Goal: Transaction & Acquisition: Download file/media

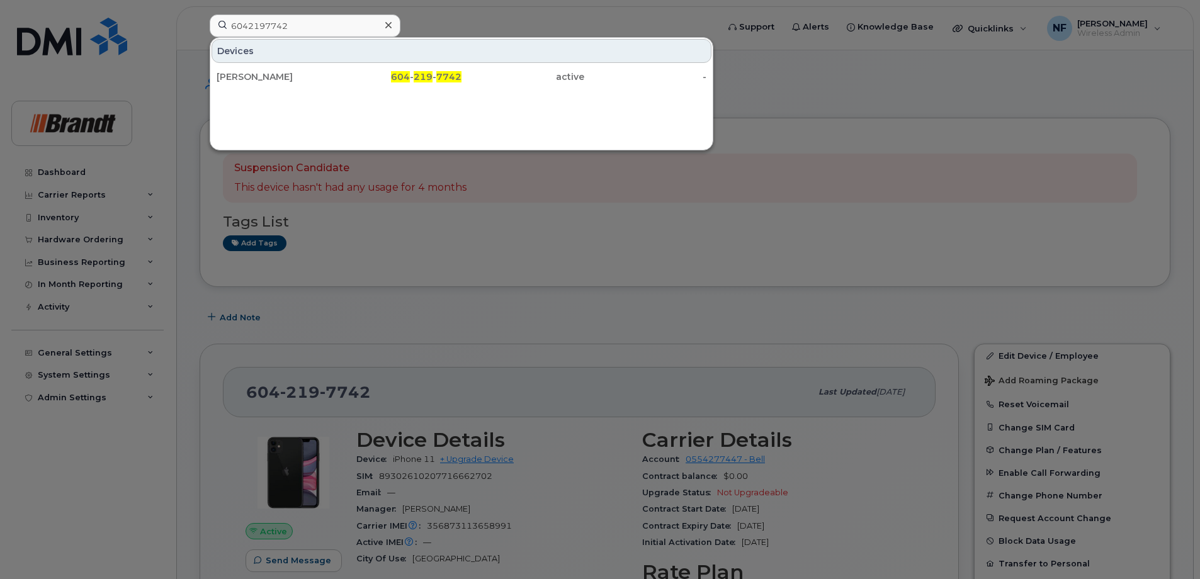
click at [387, 28] on icon at bounding box center [388, 25] width 6 height 10
click at [363, 27] on input at bounding box center [305, 25] width 191 height 23
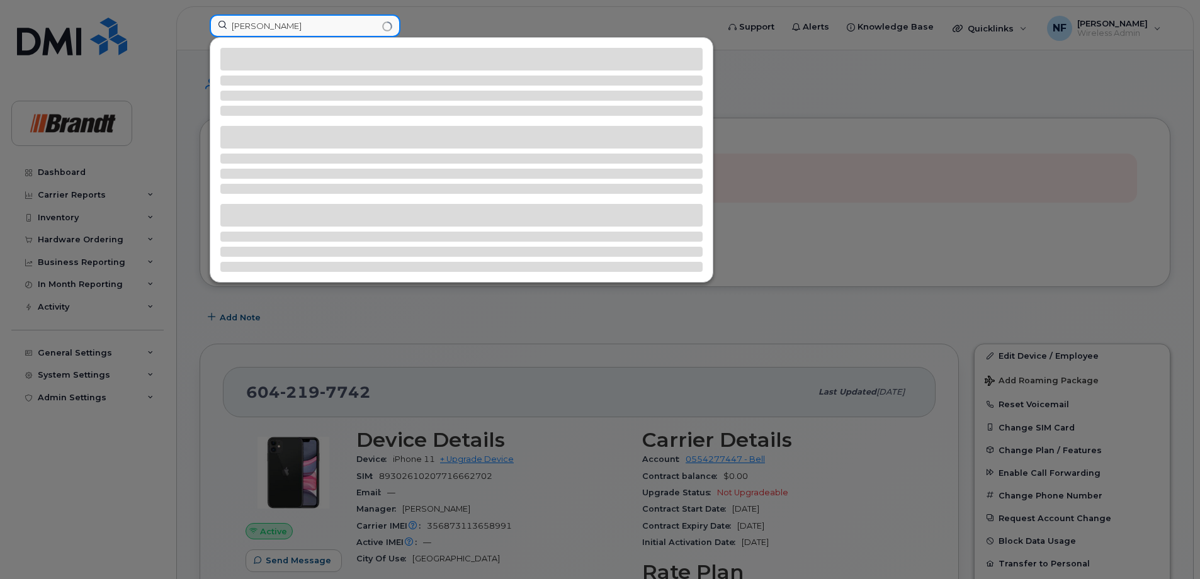
type input "andrew wills"
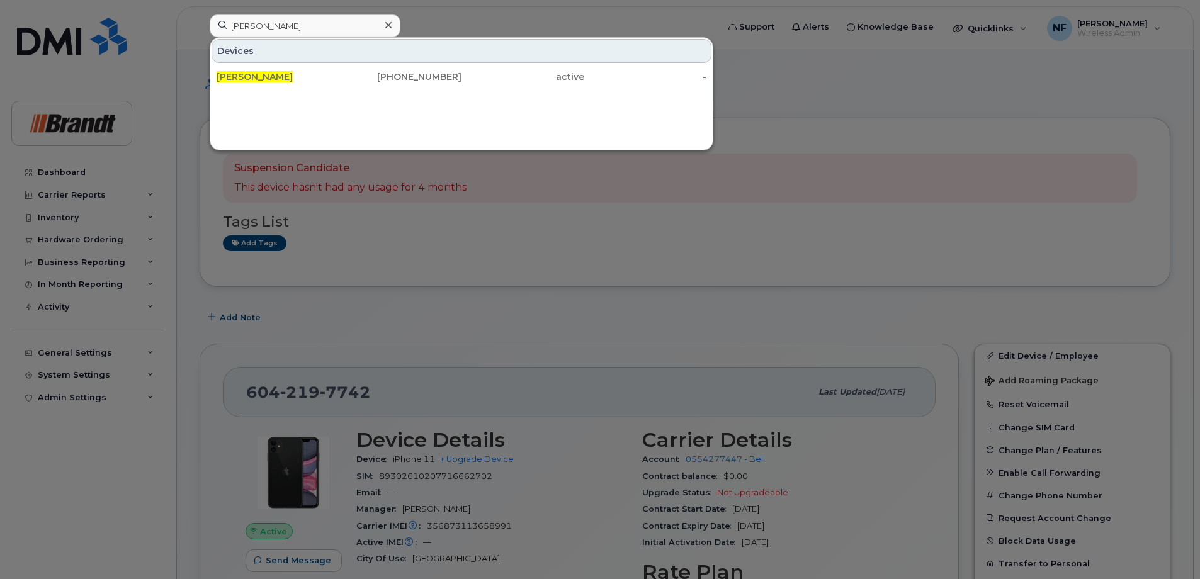
drag, startPoint x: 314, startPoint y: 81, endPoint x: 327, endPoint y: 93, distance: 17.9
click at [314, 81] on div "[PERSON_NAME]" at bounding box center [278, 77] width 123 height 13
click at [349, 74] on div "403-415-5967" at bounding box center [400, 77] width 123 height 13
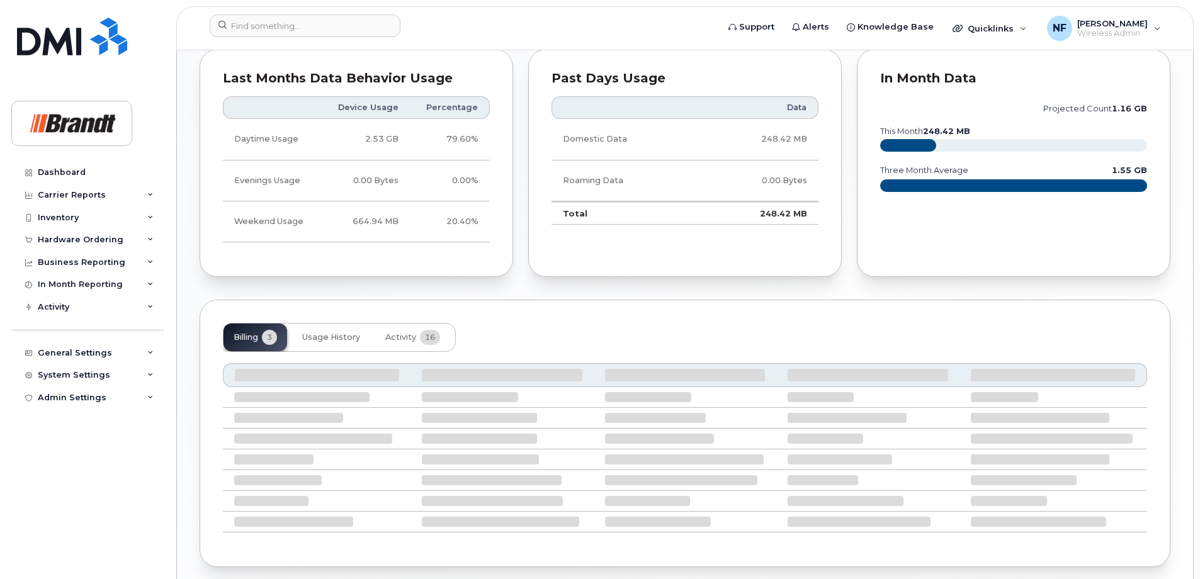
scroll to position [744, 0]
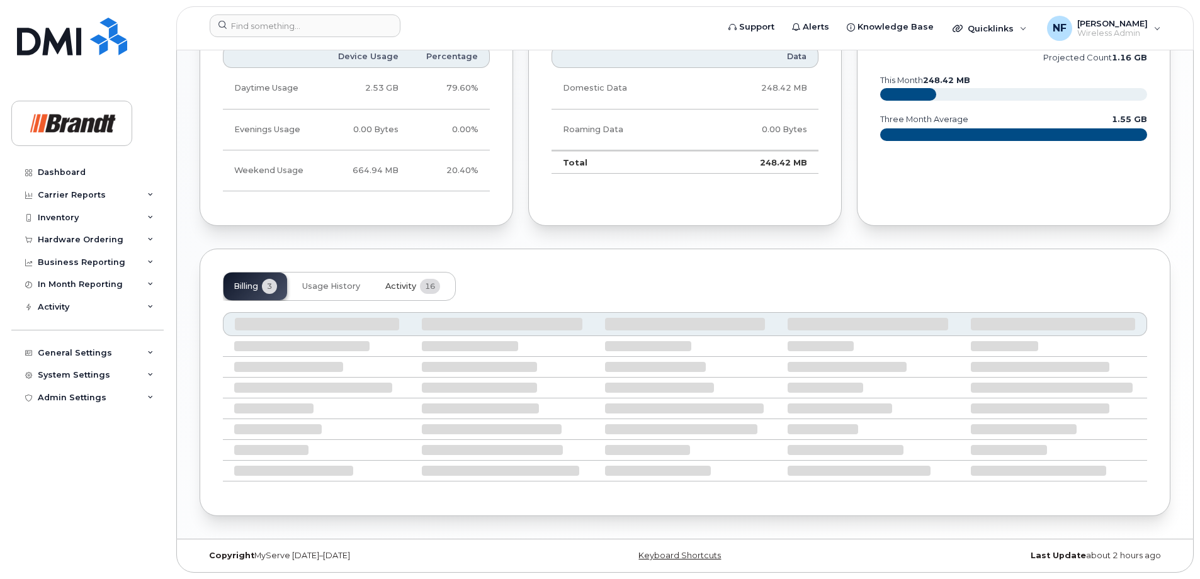
click at [400, 286] on span "Activity" at bounding box center [400, 286] width 31 height 10
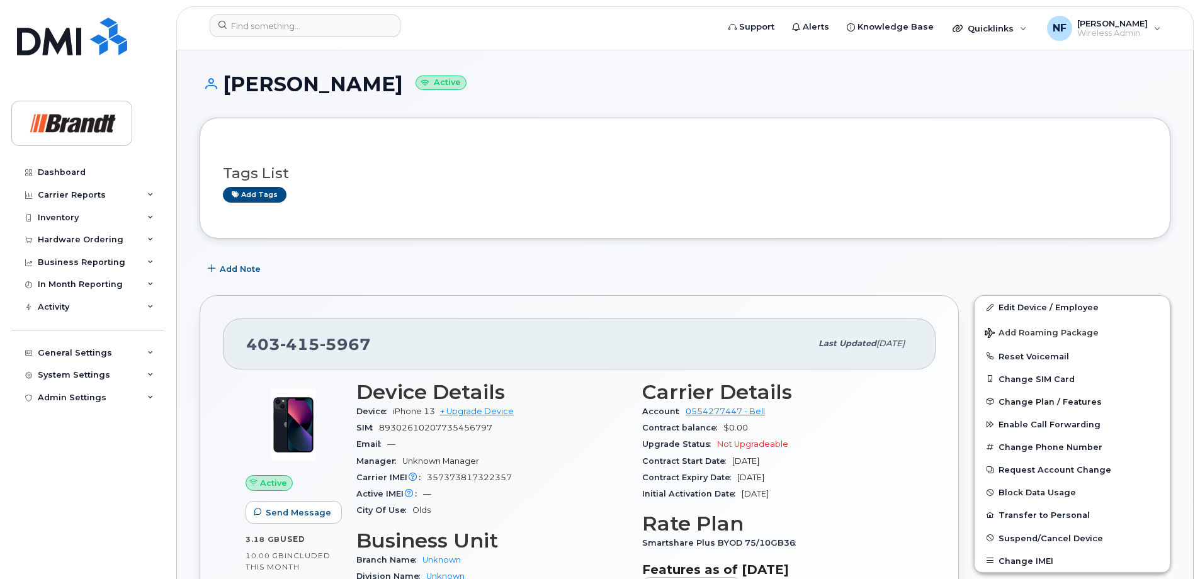
scroll to position [189, 0]
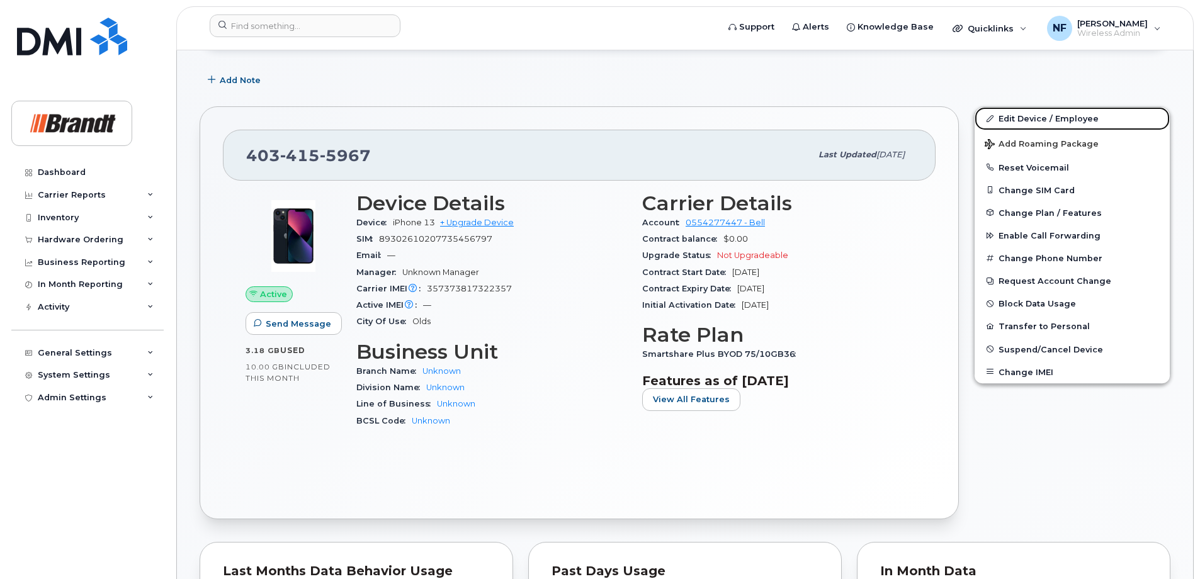
drag, startPoint x: 1055, startPoint y: 116, endPoint x: 1048, endPoint y: 116, distance: 7.6
click at [1055, 116] on link "Edit Device / Employee" at bounding box center [1072, 118] width 195 height 23
click at [1045, 116] on link "Edit Device / Employee" at bounding box center [1072, 118] width 195 height 23
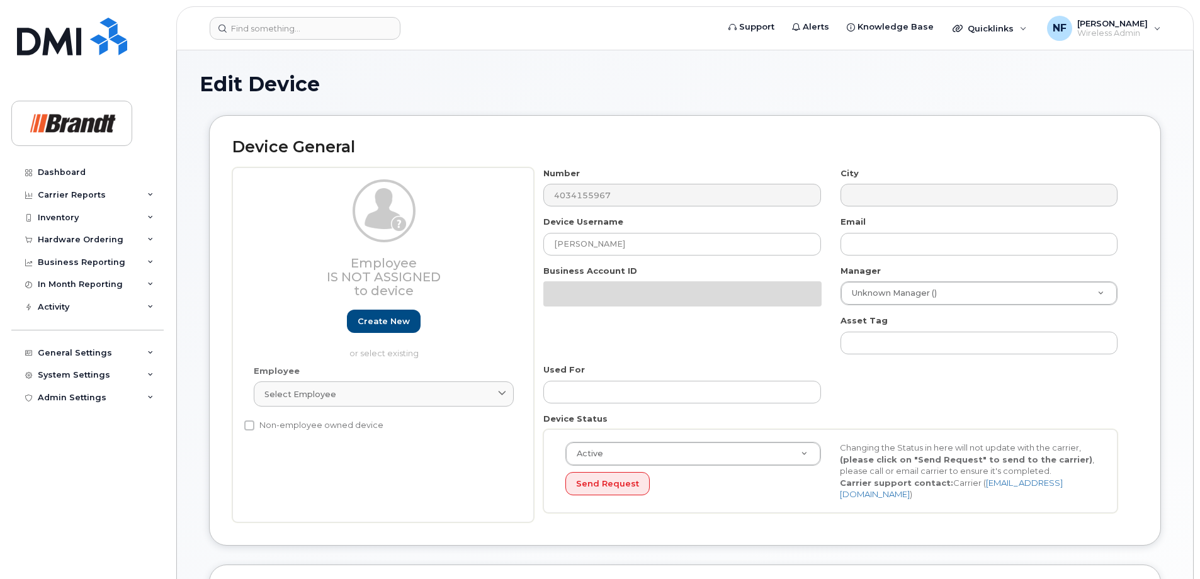
select select "33722384"
select select "34499151"
select select "35132258"
drag, startPoint x: 614, startPoint y: 244, endPoint x: 527, endPoint y: 247, distance: 87.5
click at [528, 247] on div "Employee Is not assigned to device Create new or select existing Employee Selec…" at bounding box center [684, 344] width 905 height 355
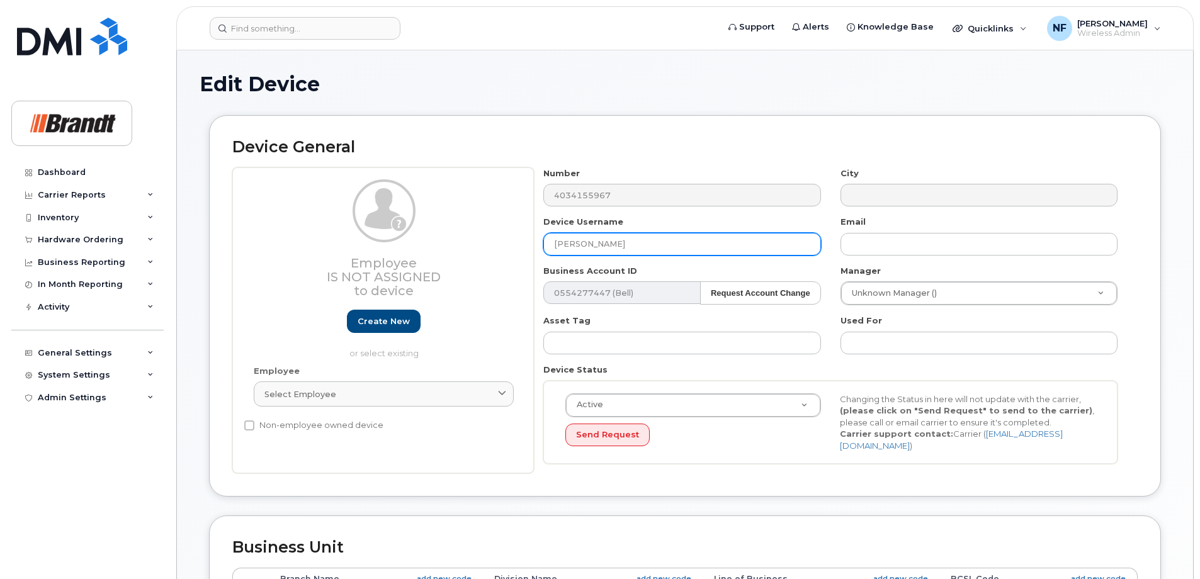
type input "Michael Snelling"
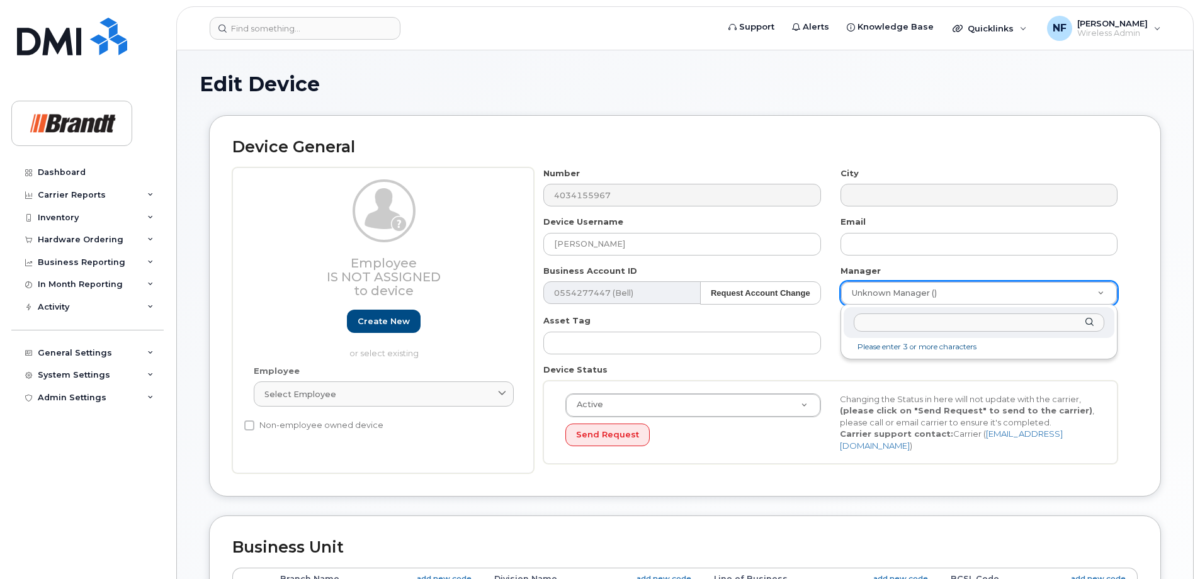
click at [929, 324] on input "text" at bounding box center [979, 323] width 251 height 18
type input "travis led"
type input "2750856"
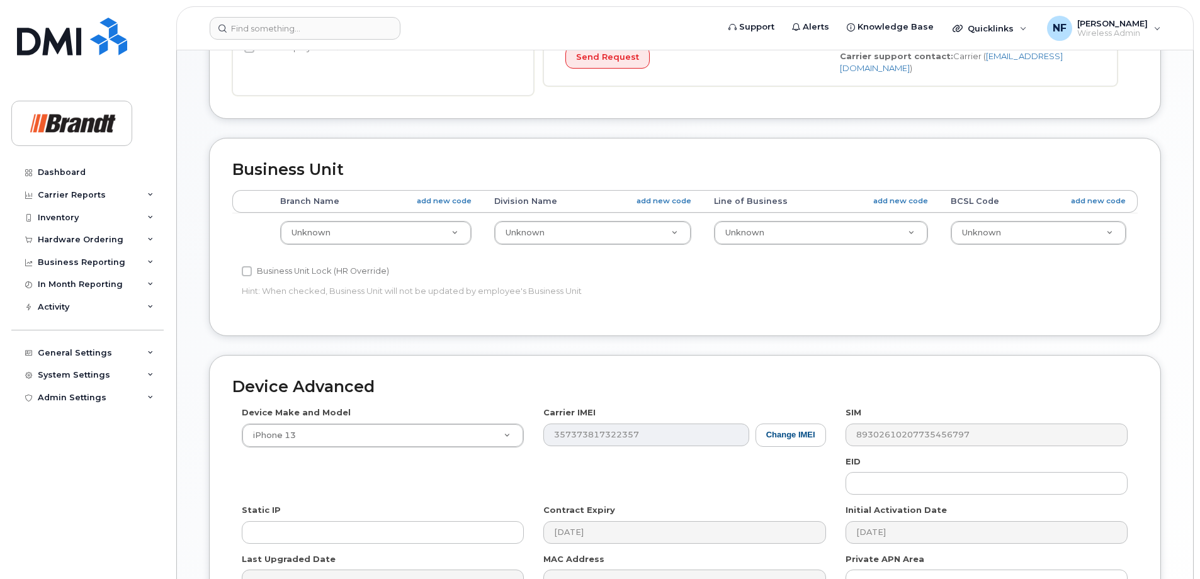
scroll to position [524, 0]
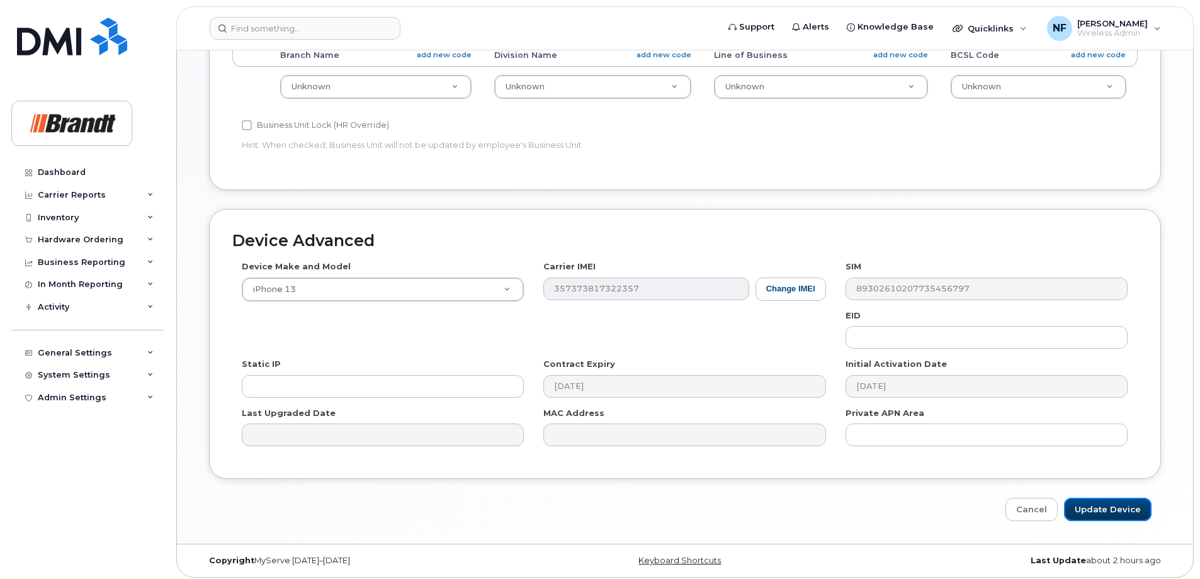
drag, startPoint x: 1099, startPoint y: 504, endPoint x: 896, endPoint y: 409, distance: 224.7
click at [1099, 504] on input "Update Device" at bounding box center [1108, 509] width 88 height 23
type input "Saving..."
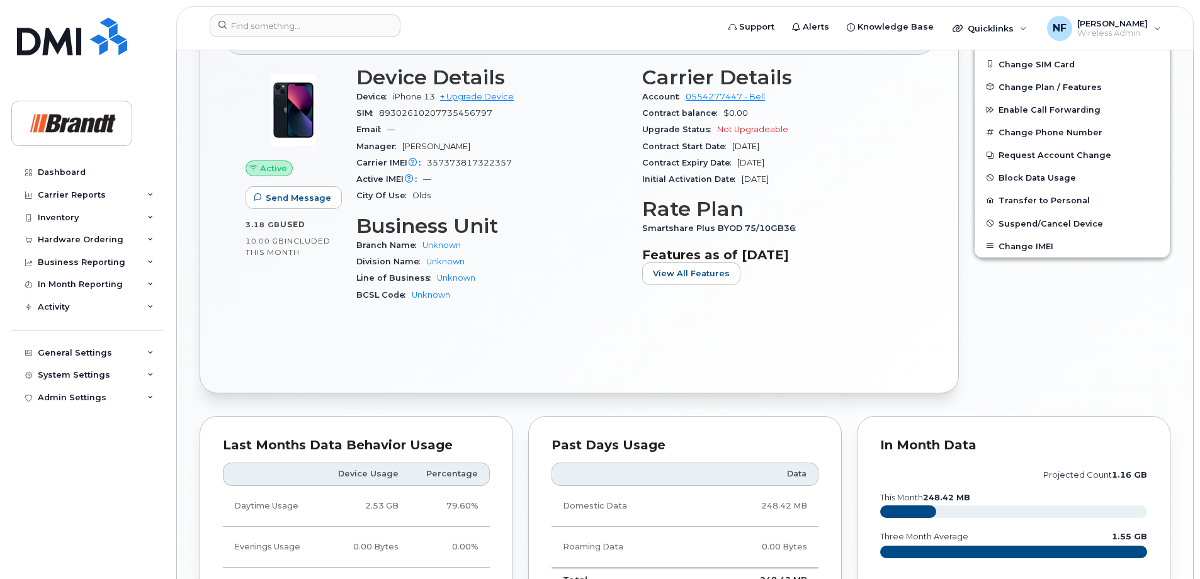
scroll to position [686, 0]
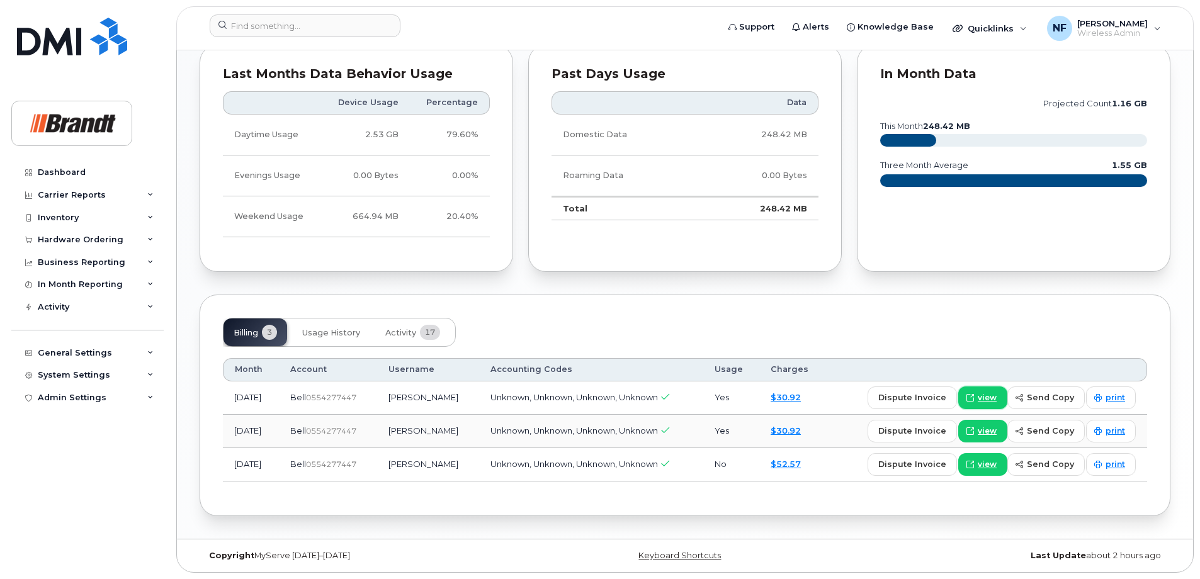
click at [994, 400] on span "view" at bounding box center [987, 397] width 19 height 11
click at [1111, 402] on span "print" at bounding box center [1116, 397] width 20 height 11
click at [81, 173] on div "Dashboard" at bounding box center [62, 172] width 48 height 10
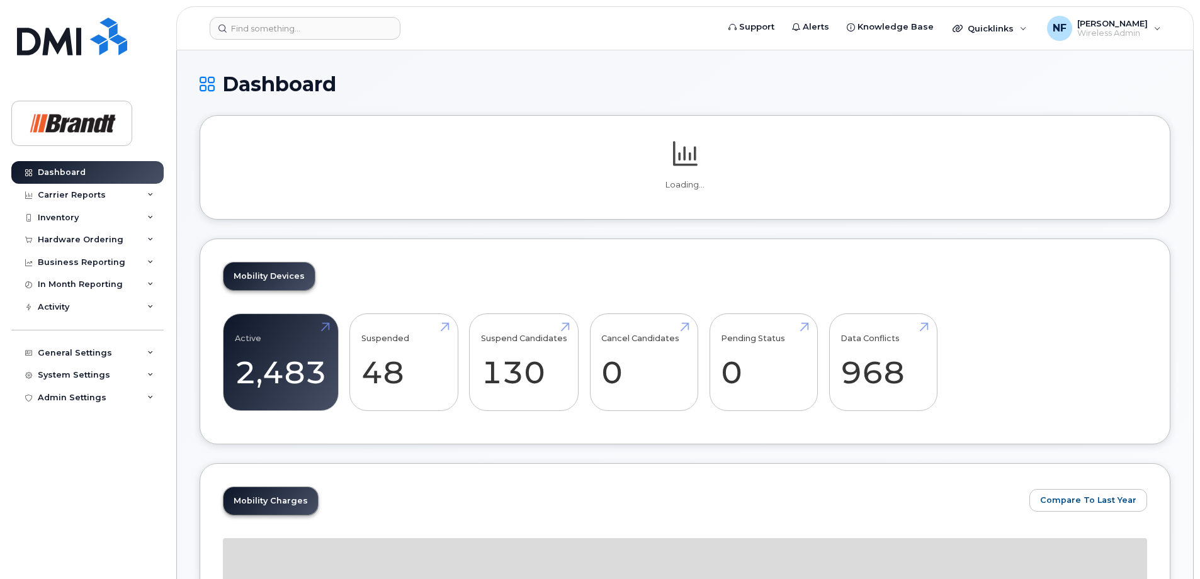
click at [91, 262] on div "Business Reporting" at bounding box center [82, 262] width 88 height 10
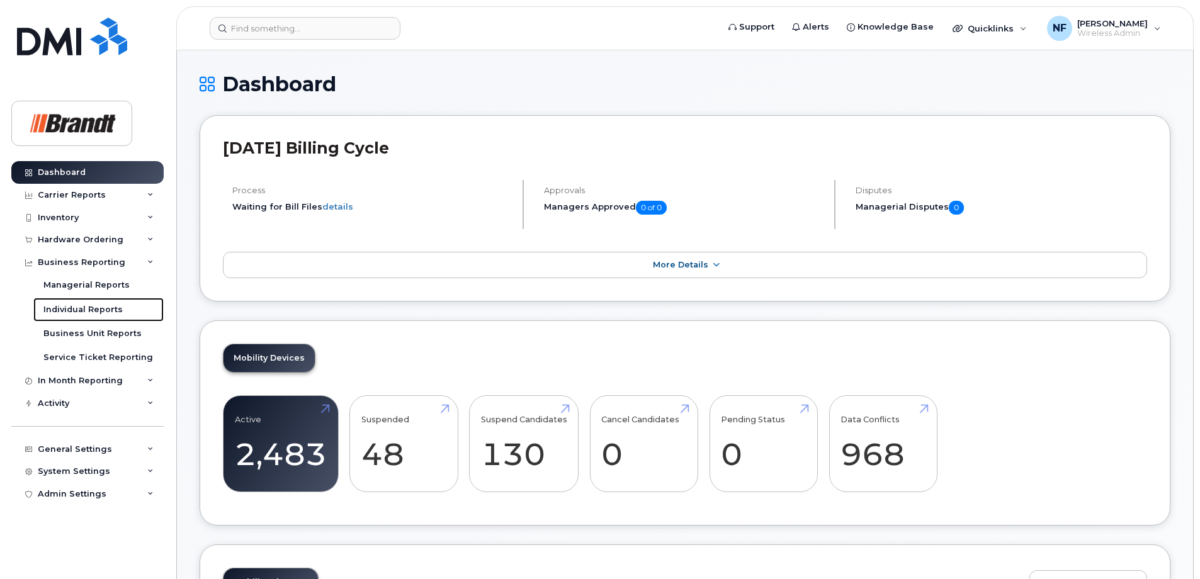
click at [99, 311] on div "Individual Reports" at bounding box center [82, 309] width 79 height 11
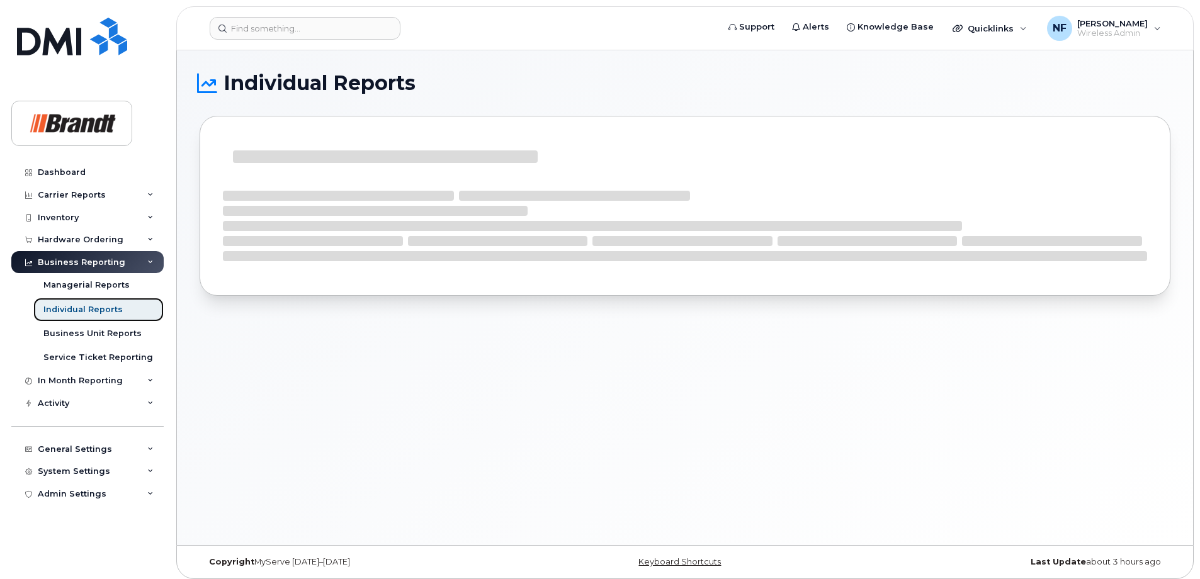
scroll to position [6, 0]
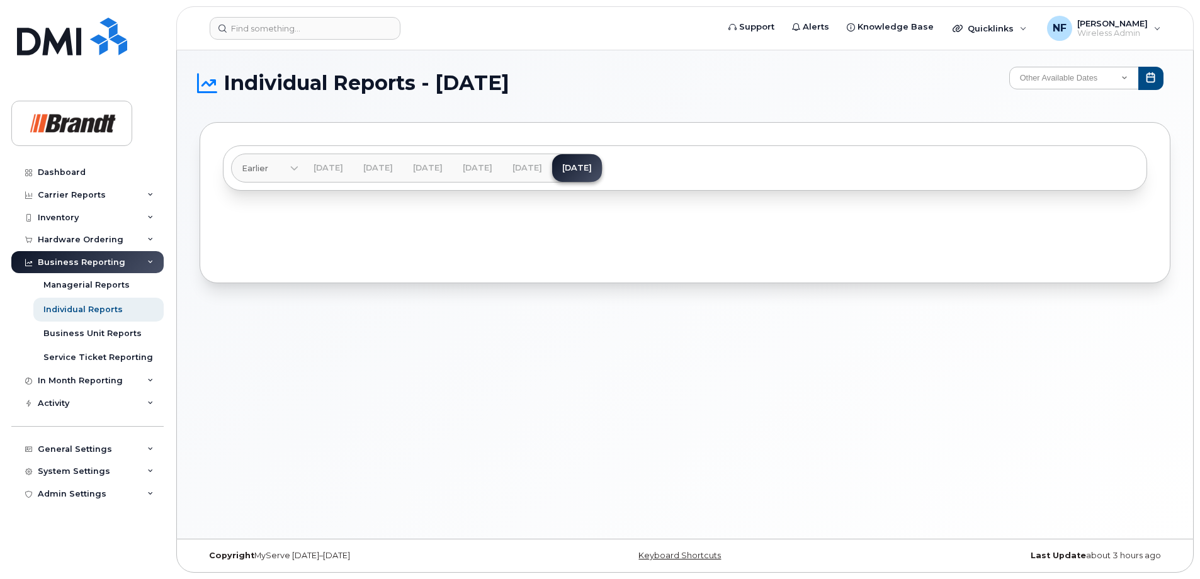
click at [88, 197] on div "Carrier Reports" at bounding box center [72, 195] width 68 height 10
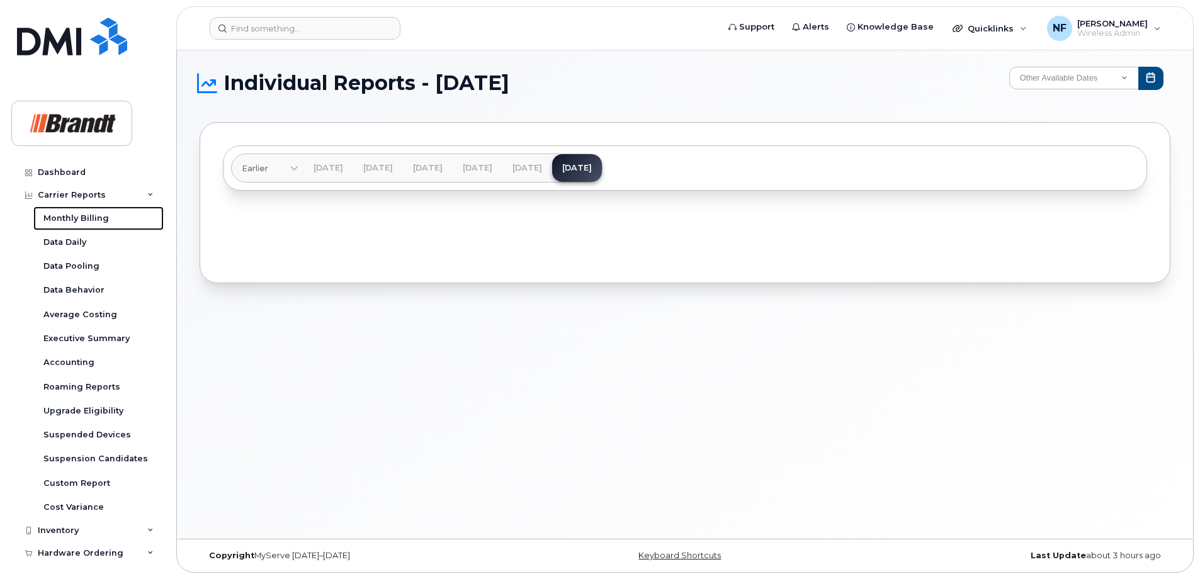
click at [87, 218] on div "Monthly Billing" at bounding box center [75, 218] width 65 height 11
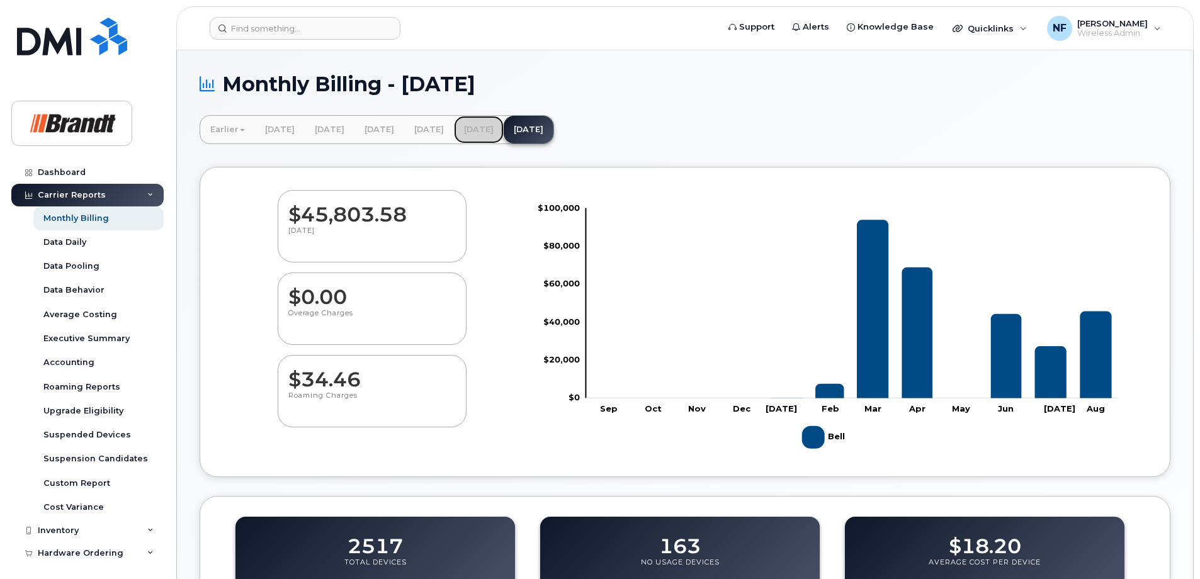
click at [504, 132] on link "[DATE]" at bounding box center [479, 130] width 50 height 28
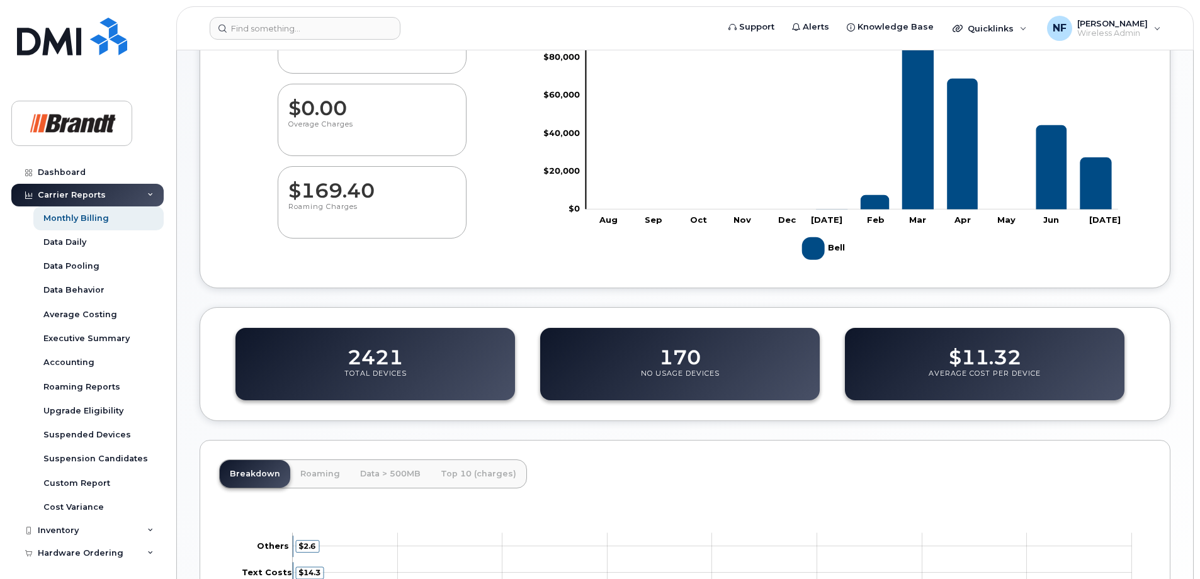
scroll to position [408, 0]
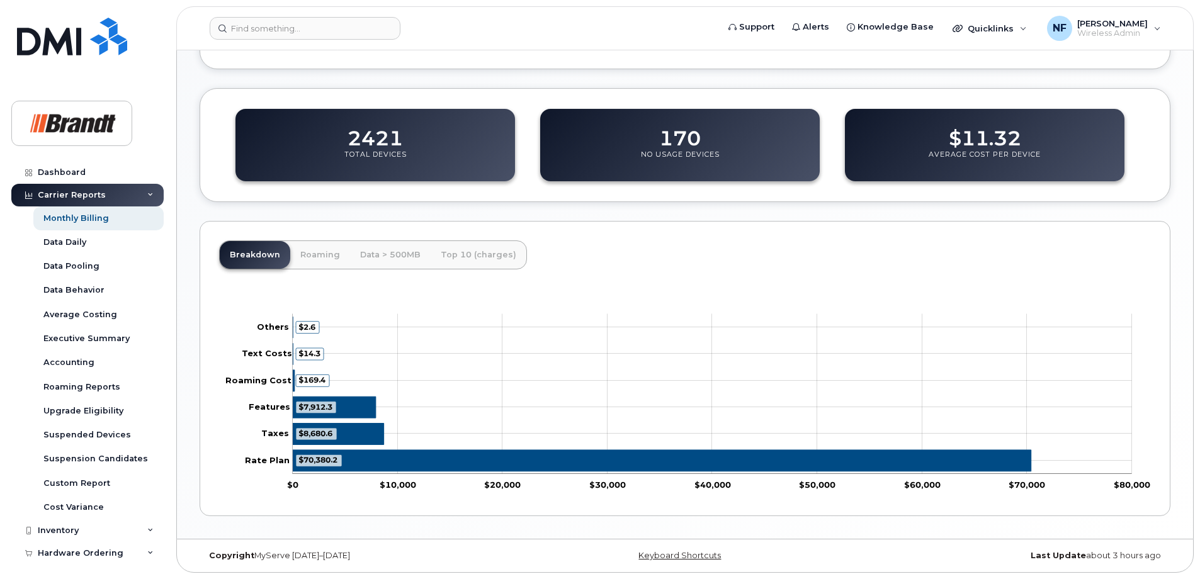
click at [147, 529] on icon at bounding box center [150, 531] width 6 height 6
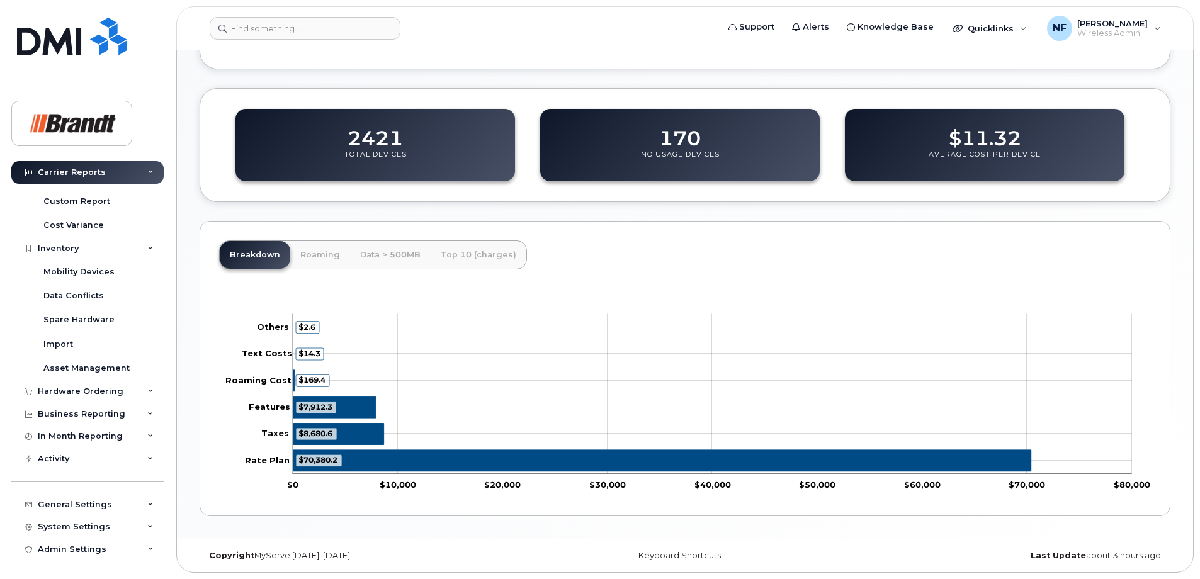
scroll to position [93, 0]
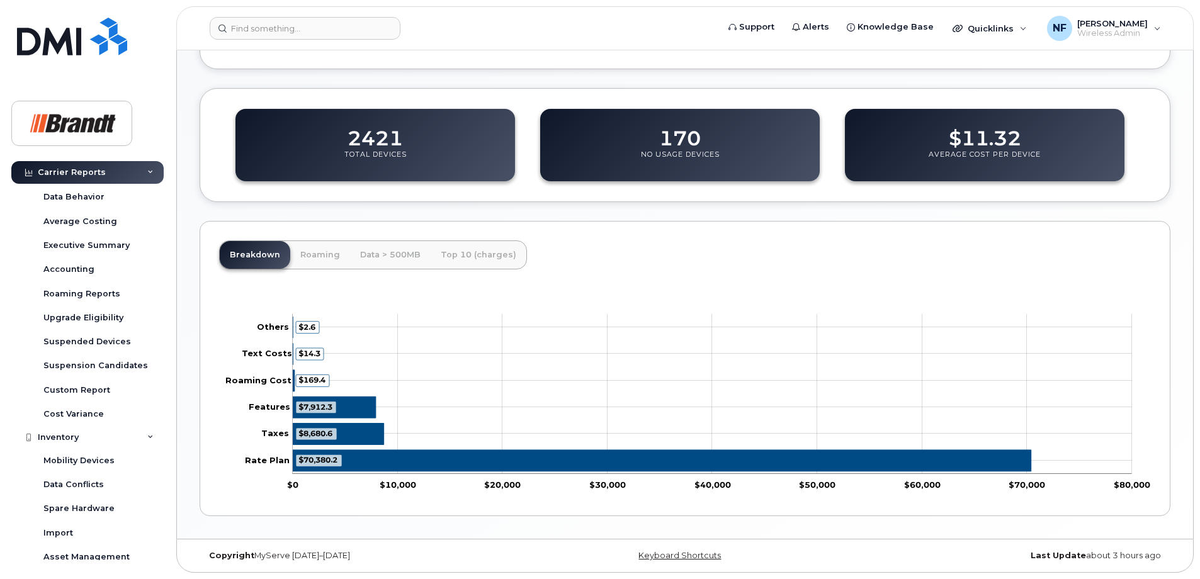
click at [149, 435] on icon at bounding box center [150, 437] width 6 height 6
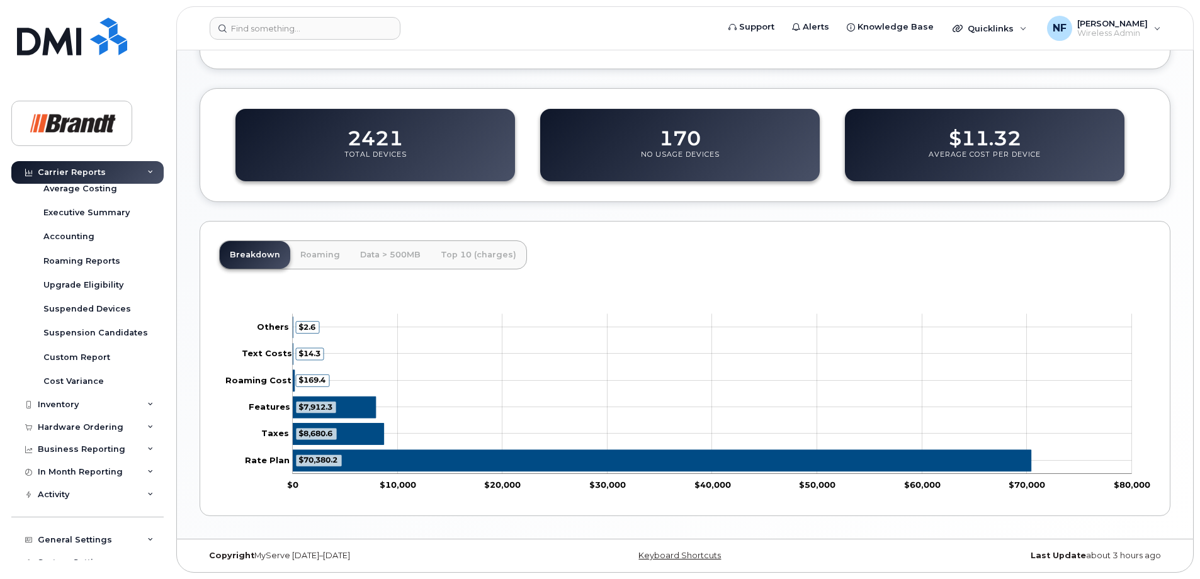
scroll to position [162, 0]
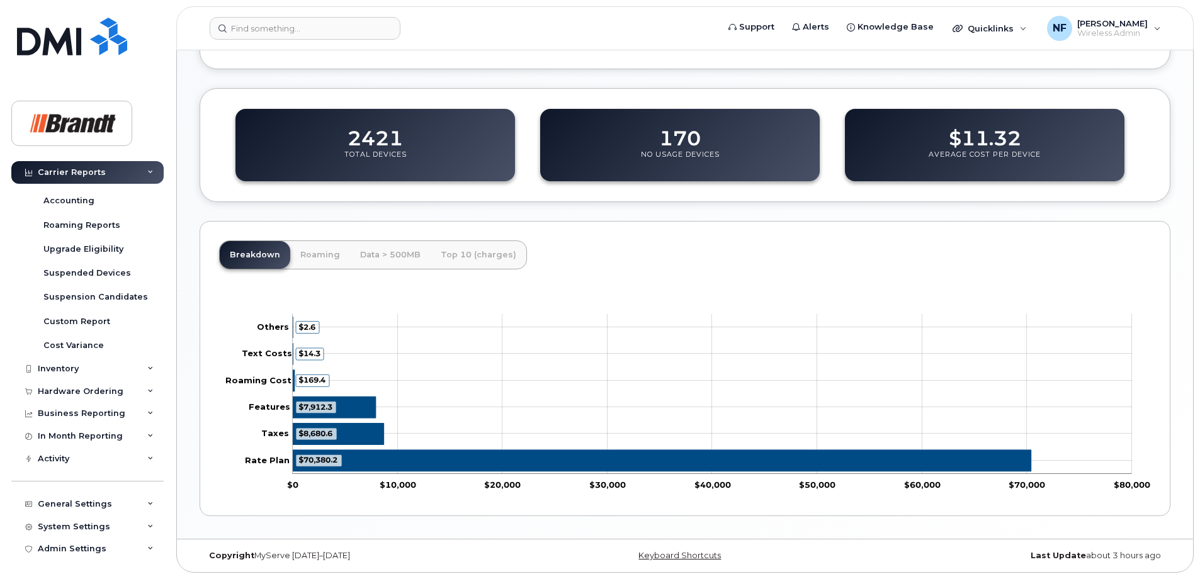
click at [141, 457] on div "Activity" at bounding box center [87, 459] width 152 height 23
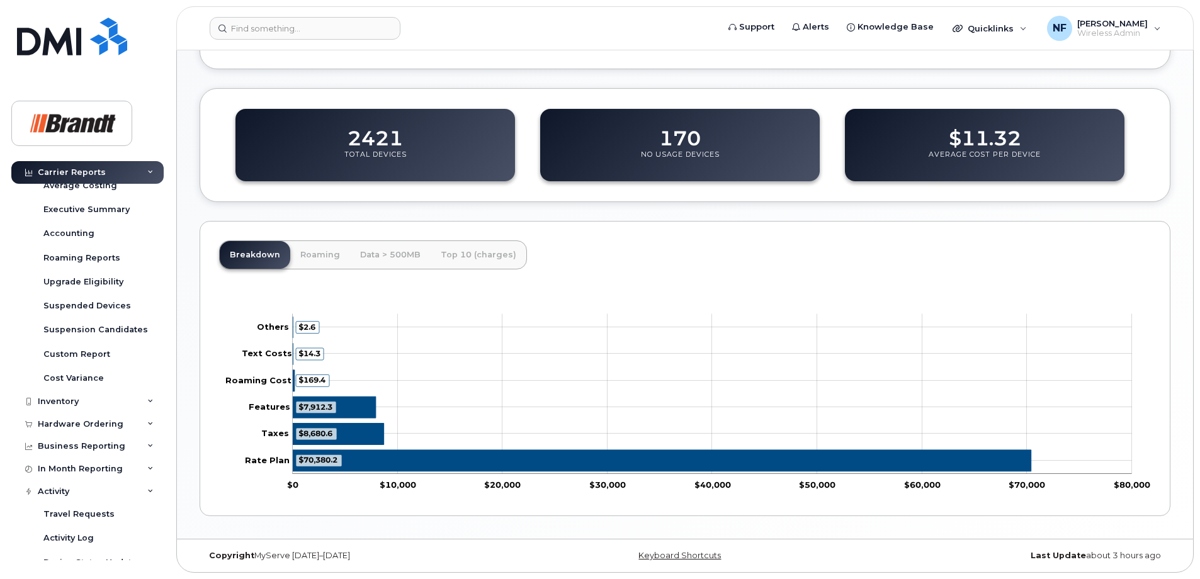
scroll to position [0, 0]
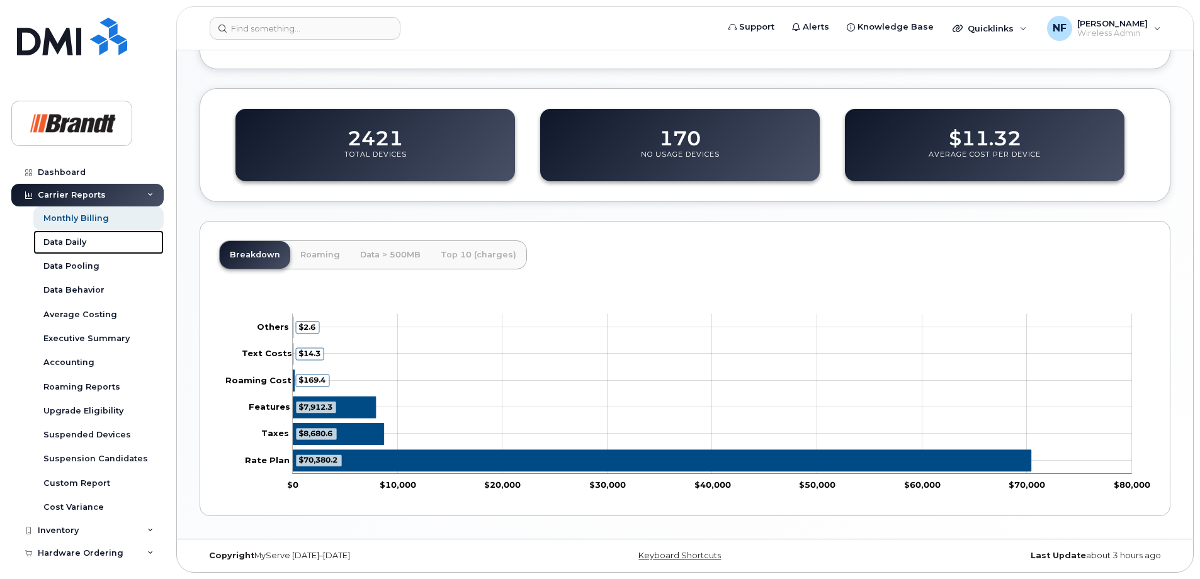
click at [87, 240] on link "Data Daily" at bounding box center [98, 242] width 130 height 24
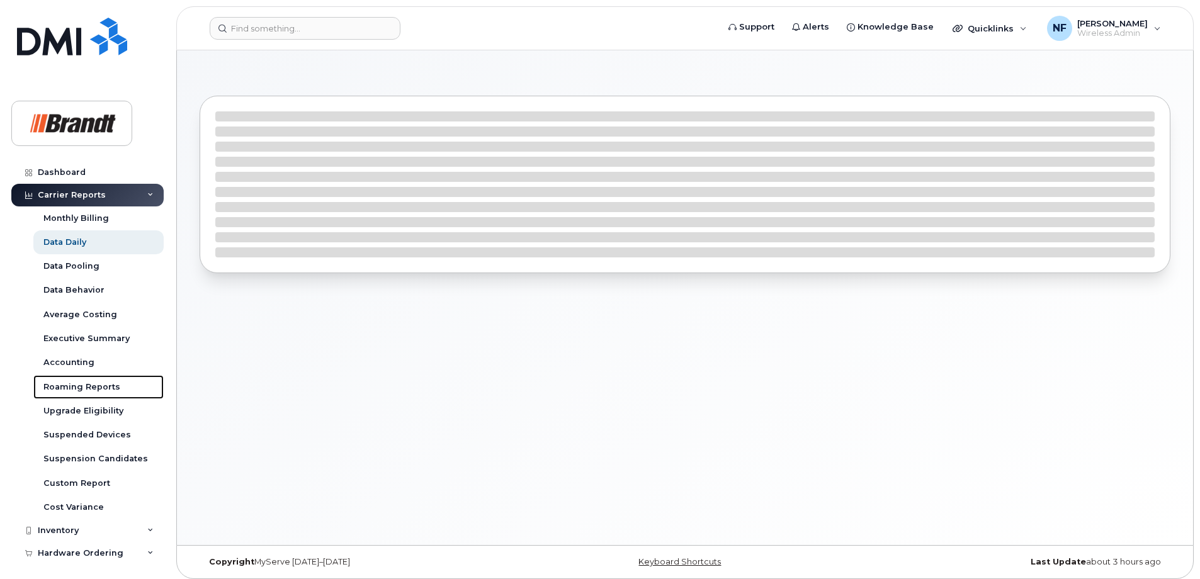
click at [86, 386] on div "Roaming Reports" at bounding box center [81, 387] width 77 height 11
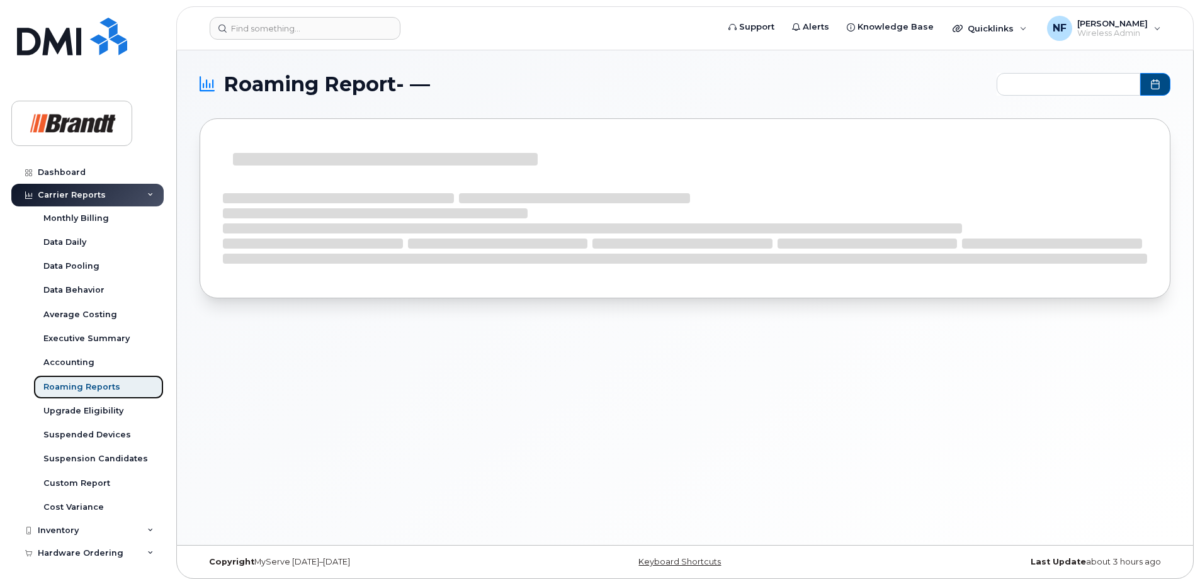
type input "2024-12 - 2025-08"
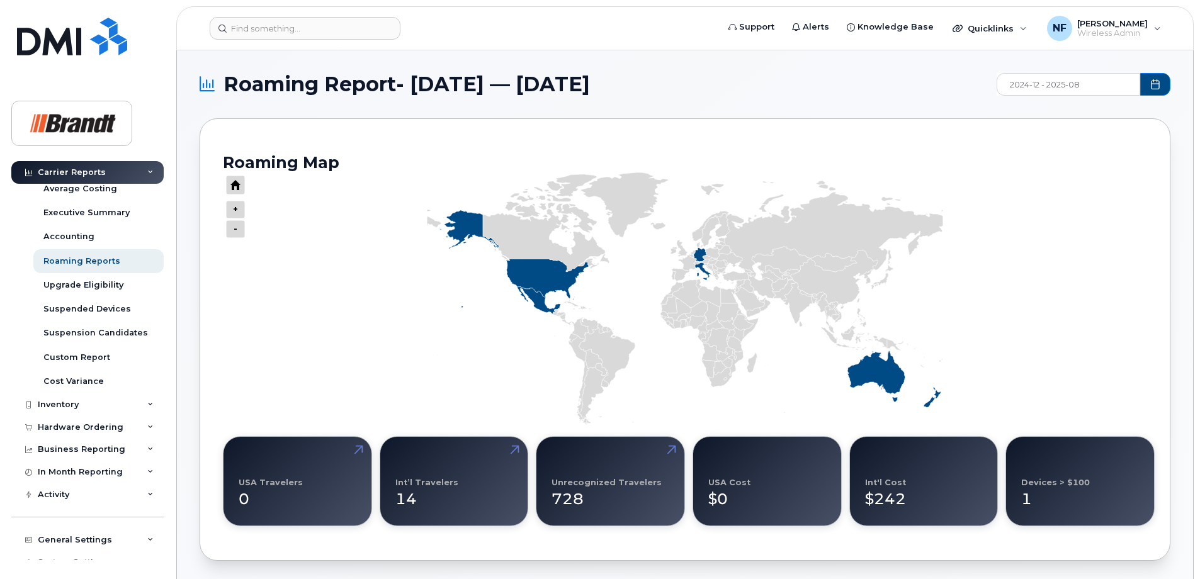
scroll to position [162, 0]
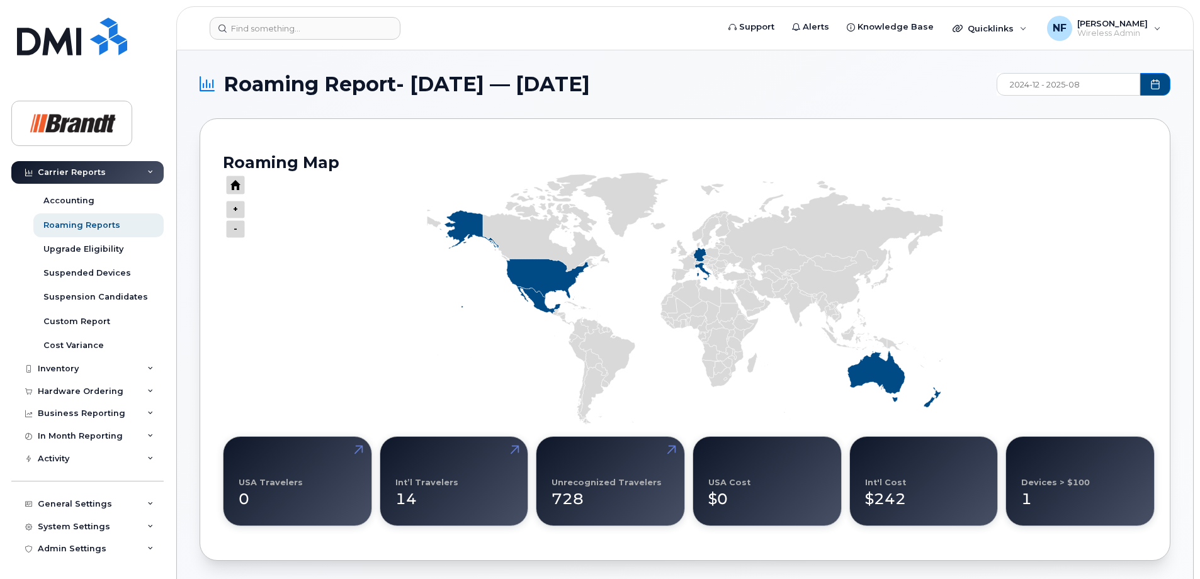
click at [149, 457] on icon at bounding box center [150, 459] width 6 height 6
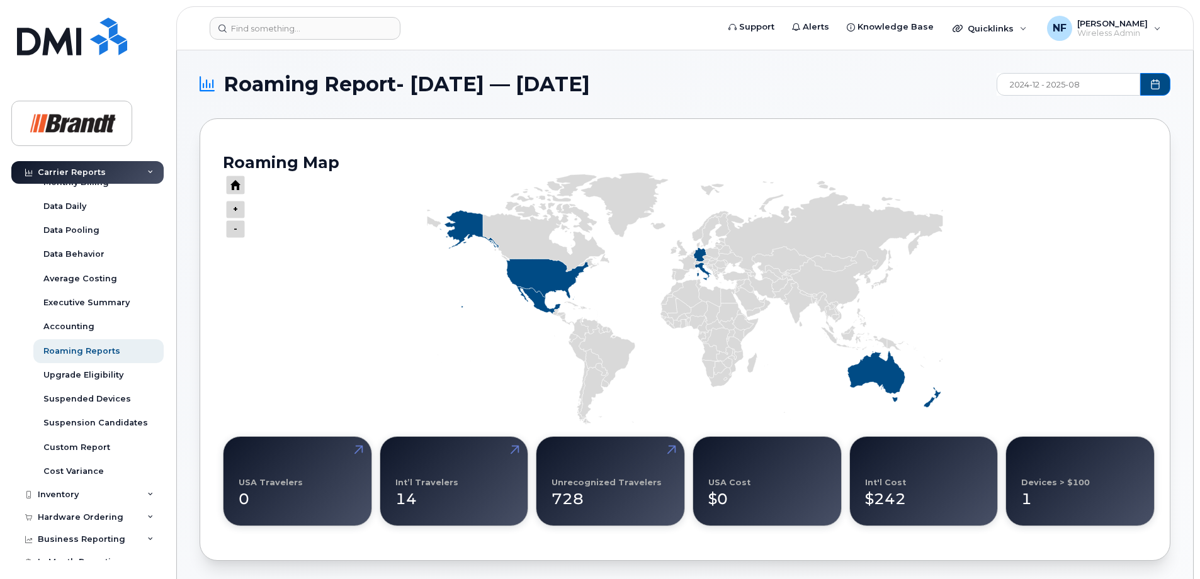
scroll to position [0, 0]
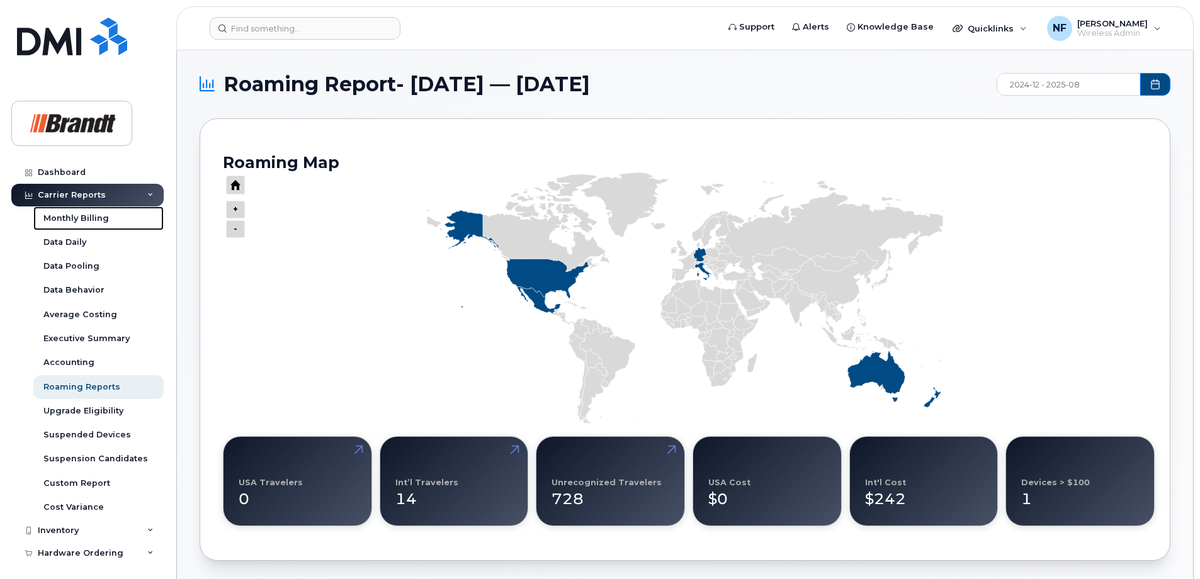
click at [77, 217] on div "Monthly Billing" at bounding box center [75, 218] width 65 height 11
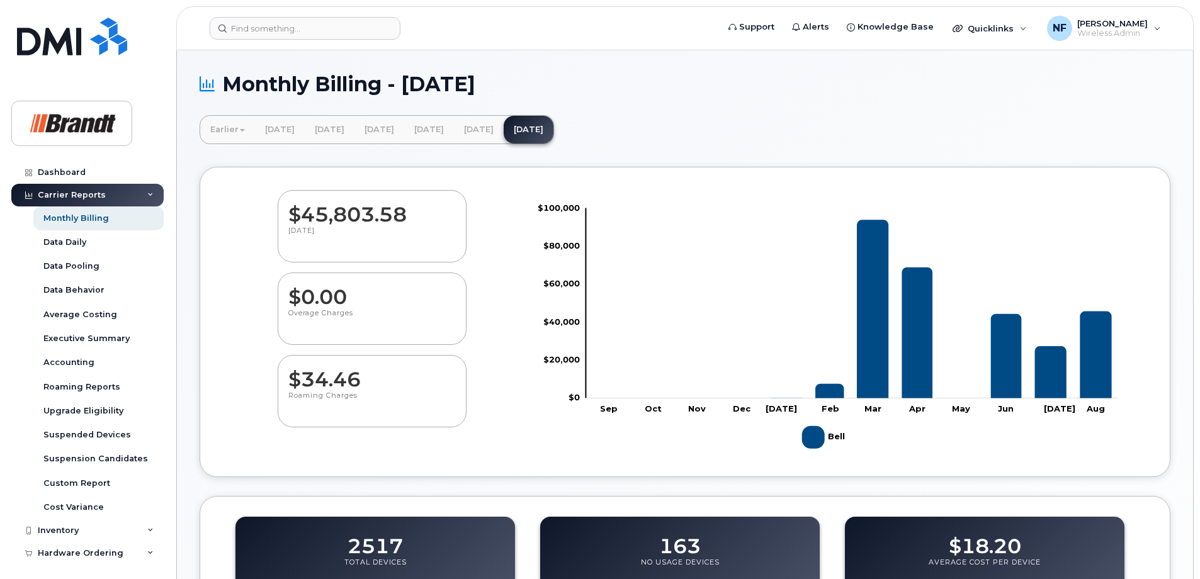
click at [380, 218] on dd "$45,803.58" at bounding box center [371, 208] width 167 height 35
click at [869, 361] on icon "Bell" at bounding box center [872, 309] width 31 height 179
click at [855, 218] on rect "Chart" at bounding box center [852, 303] width 533 height 190
click at [504, 139] on link "July 2025" at bounding box center [479, 130] width 50 height 28
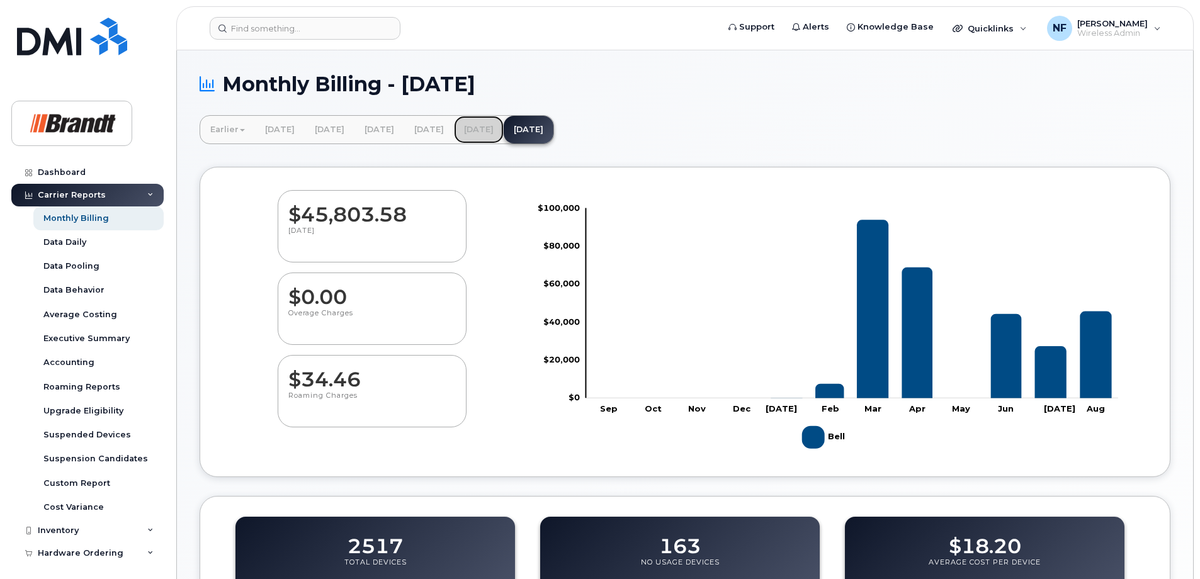
click at [504, 130] on link "July 2025" at bounding box center [479, 130] width 50 height 28
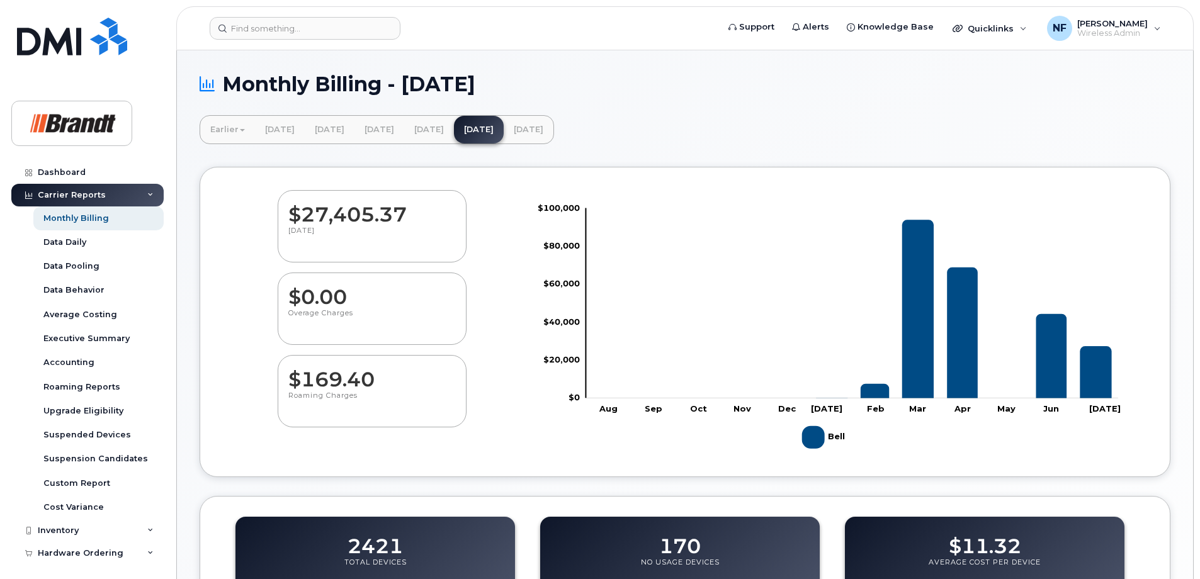
click at [535, 321] on rect at bounding box center [834, 328] width 606 height 252
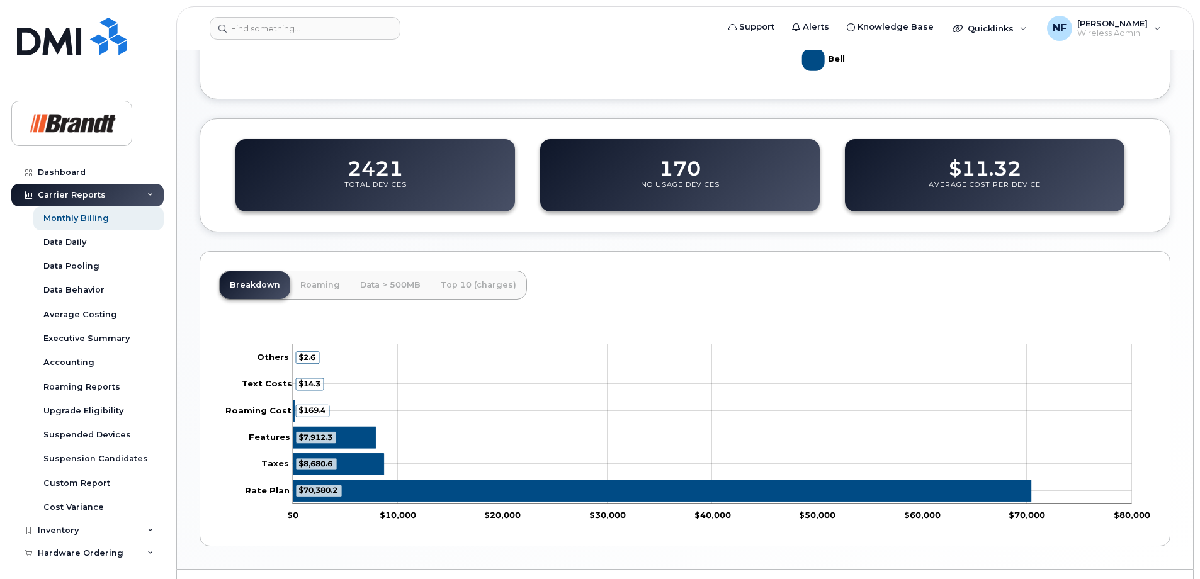
scroll to position [408, 0]
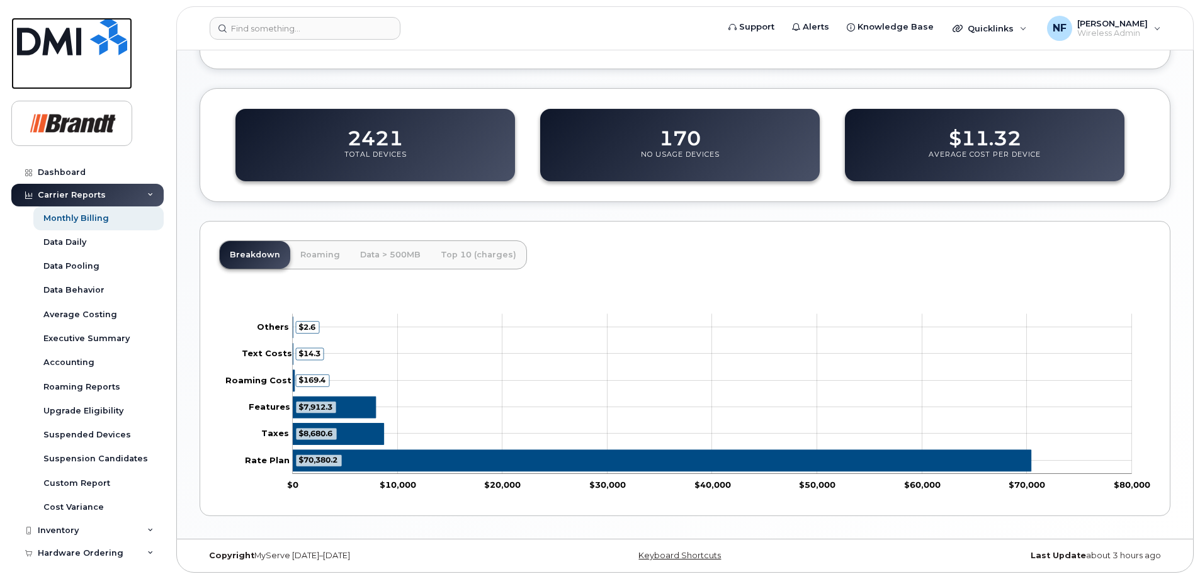
drag, startPoint x: 55, startPoint y: 53, endPoint x: 77, endPoint y: 58, distance: 22.6
click at [55, 53] on img at bounding box center [72, 37] width 110 height 38
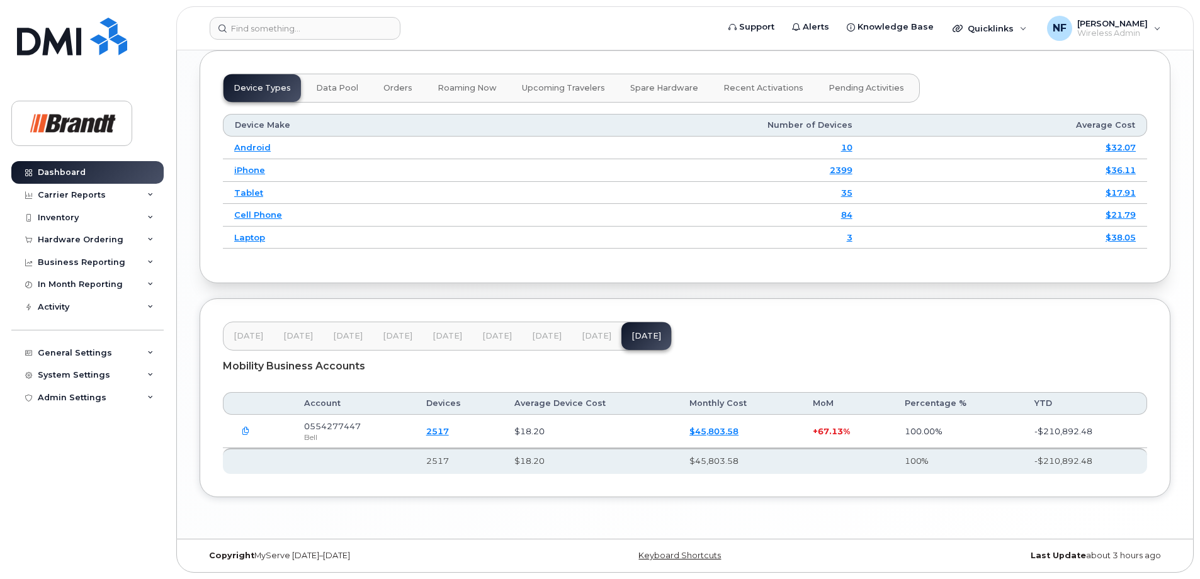
scroll to position [1515, 0]
click at [333, 424] on span "0554277447" at bounding box center [332, 426] width 57 height 10
click at [334, 431] on span "0554277447" at bounding box center [332, 426] width 57 height 10
click at [1004, 433] on td "100.00%" at bounding box center [958, 431] width 130 height 33
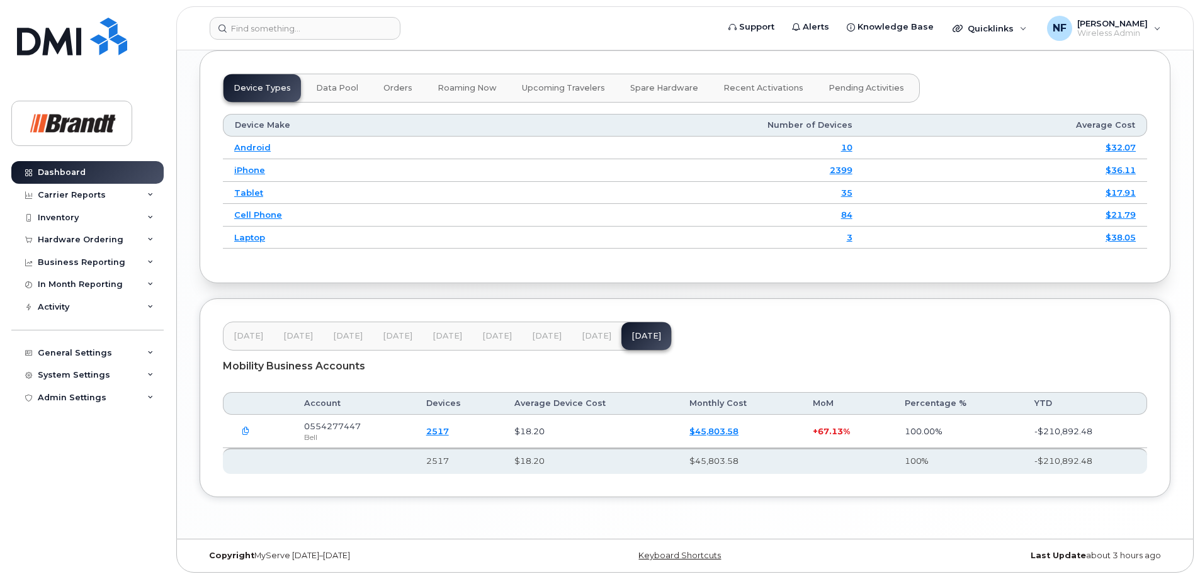
click at [243, 432] on icon "button" at bounding box center [246, 431] width 8 height 8
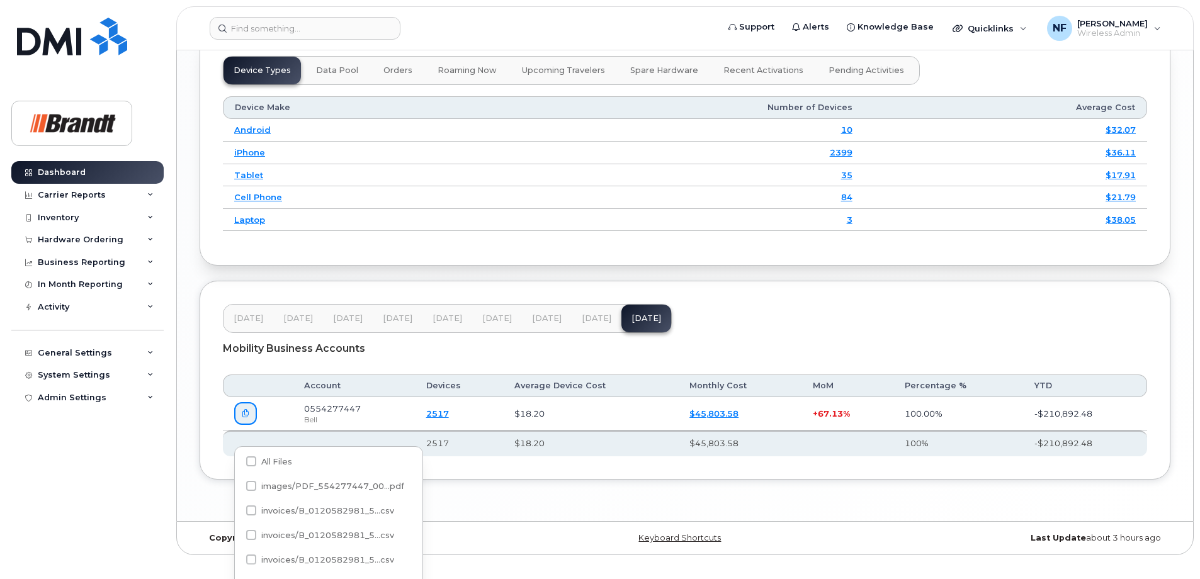
click at [247, 460] on span at bounding box center [251, 461] width 10 height 10
click at [237, 460] on input "All Files" at bounding box center [234, 462] width 6 height 6
checkbox input "true"
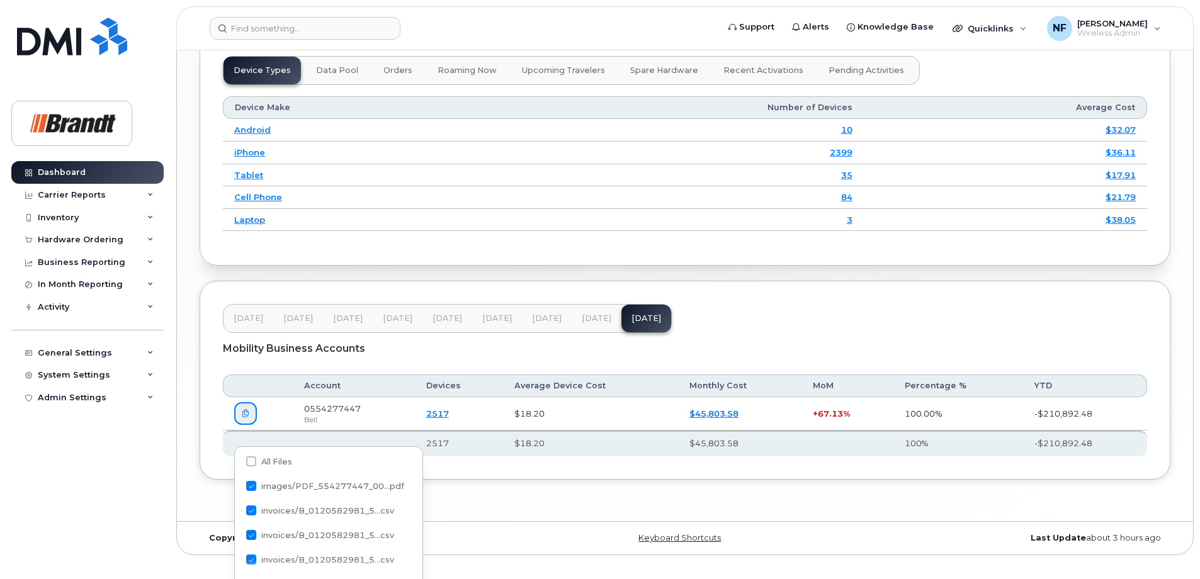
checkbox input "true"
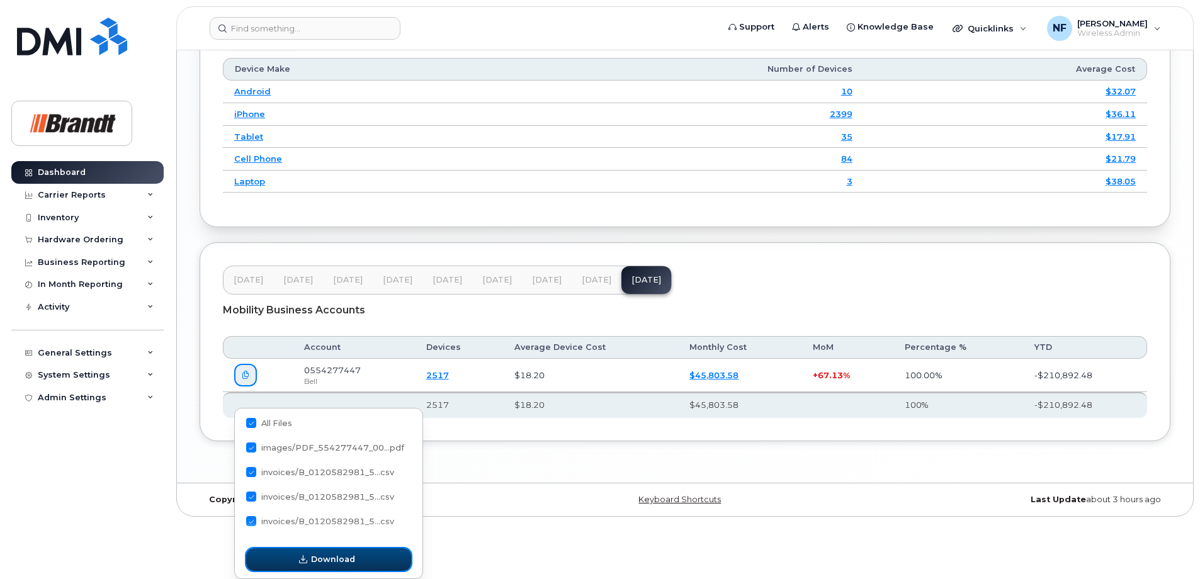
click at [324, 557] on span "Download" at bounding box center [333, 559] width 44 height 12
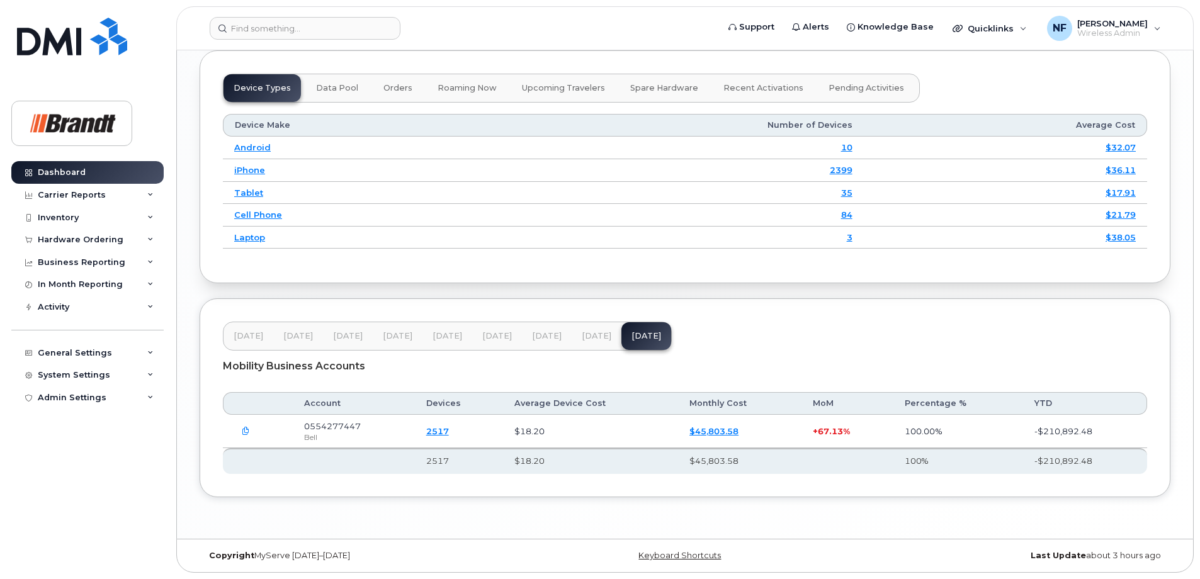
scroll to position [1515, 0]
drag, startPoint x: 753, startPoint y: 320, endPoint x: 35, endPoint y: 324, distance: 718.4
click at [753, 320] on div "[DATE] Jan [DATE] Mar [DATE] May [DATE] [DATE] [DATE] Mobility Business Account…" at bounding box center [685, 397] width 971 height 199
click at [576, 337] on button "[DATE]" at bounding box center [597, 336] width 50 height 28
click at [246, 431] on icon "button" at bounding box center [246, 431] width 8 height 8
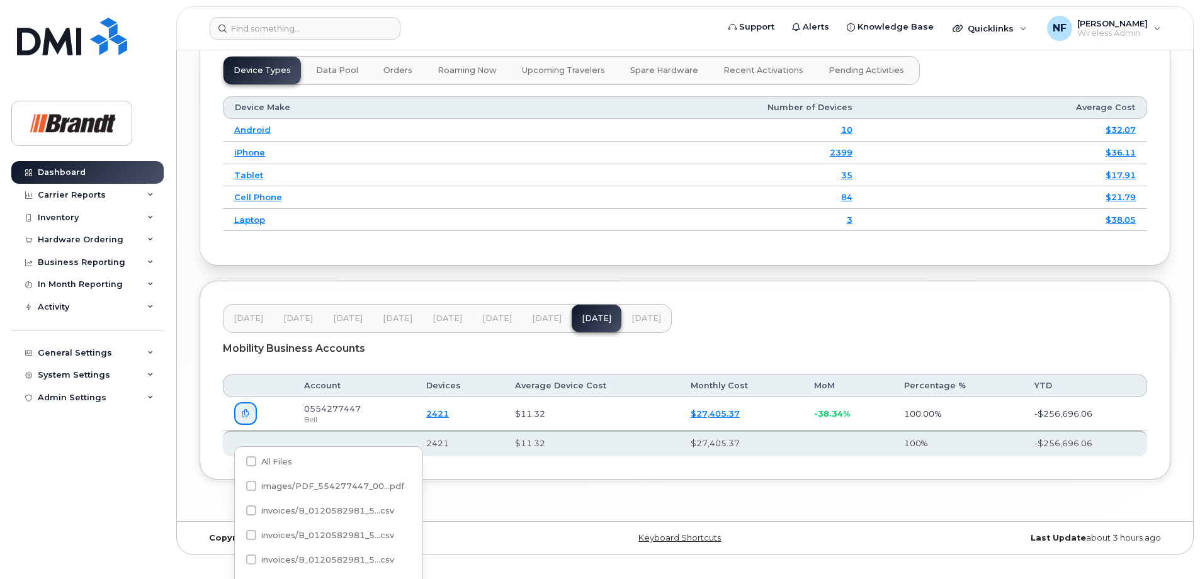
scroll to position [1554, 0]
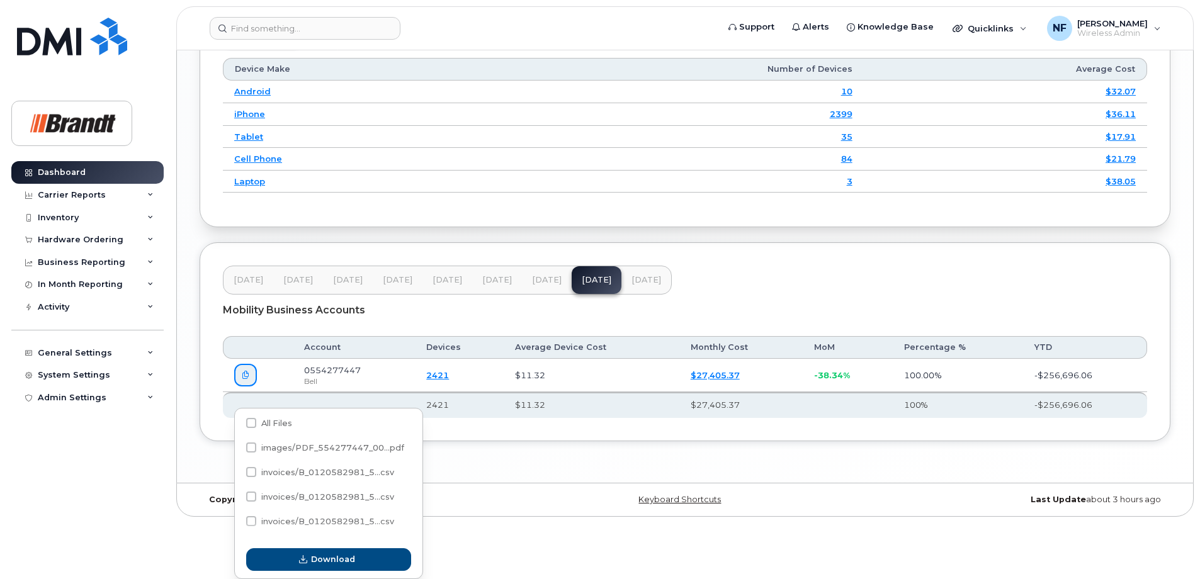
click at [254, 427] on span at bounding box center [251, 423] width 10 height 10
click at [237, 427] on input "All Files" at bounding box center [234, 424] width 6 height 6
checkbox input "true"
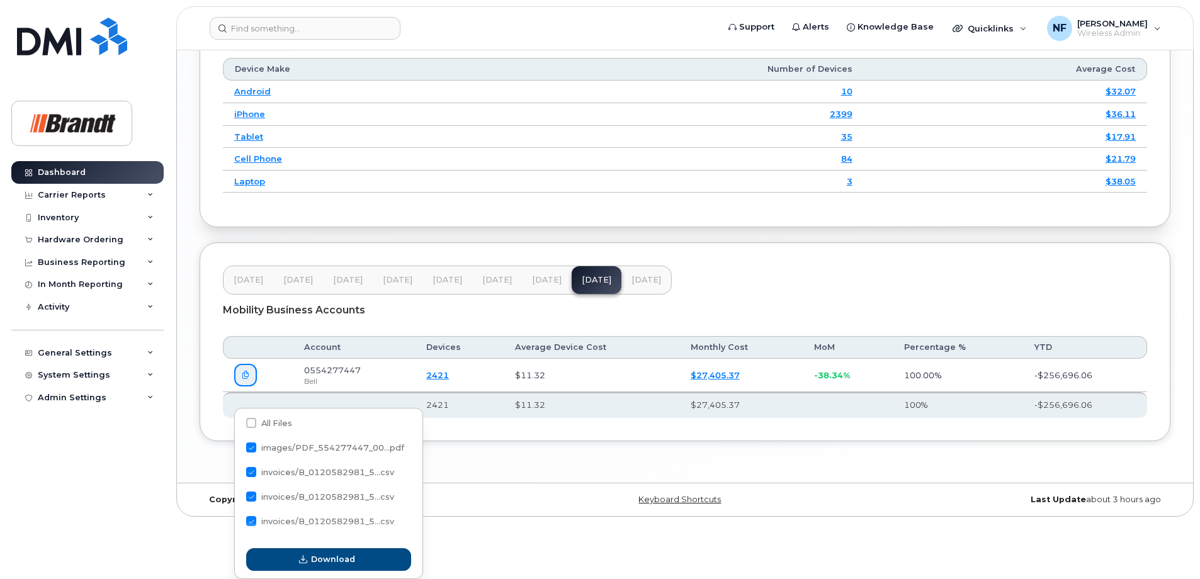
checkbox input "true"
click at [334, 562] on span "Download" at bounding box center [333, 559] width 44 height 12
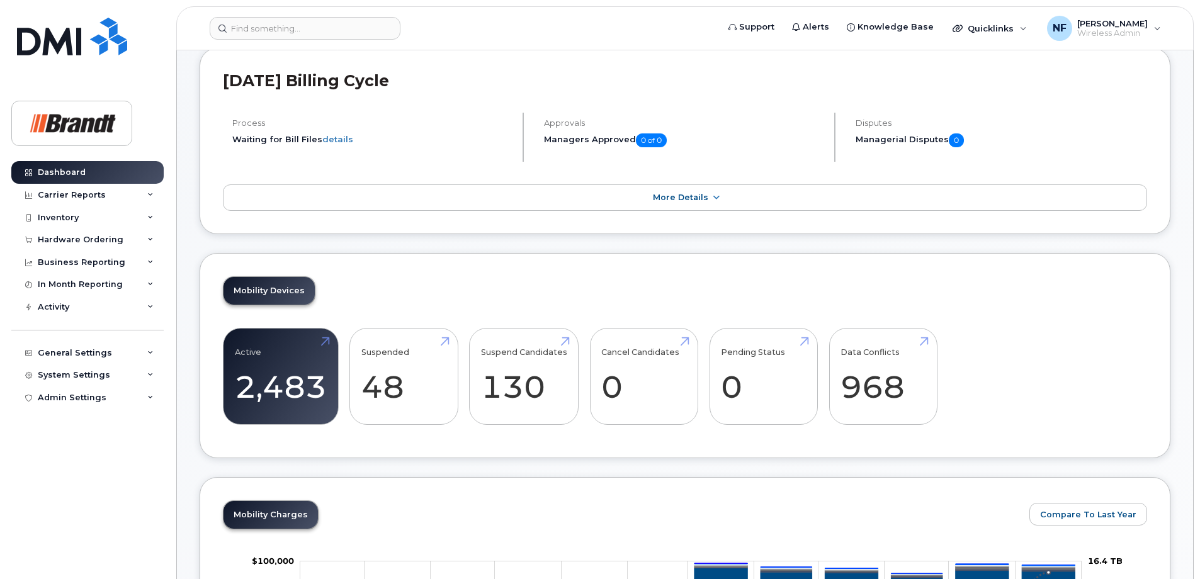
scroll to position [0, 0]
